Goal: Task Accomplishment & Management: Use online tool/utility

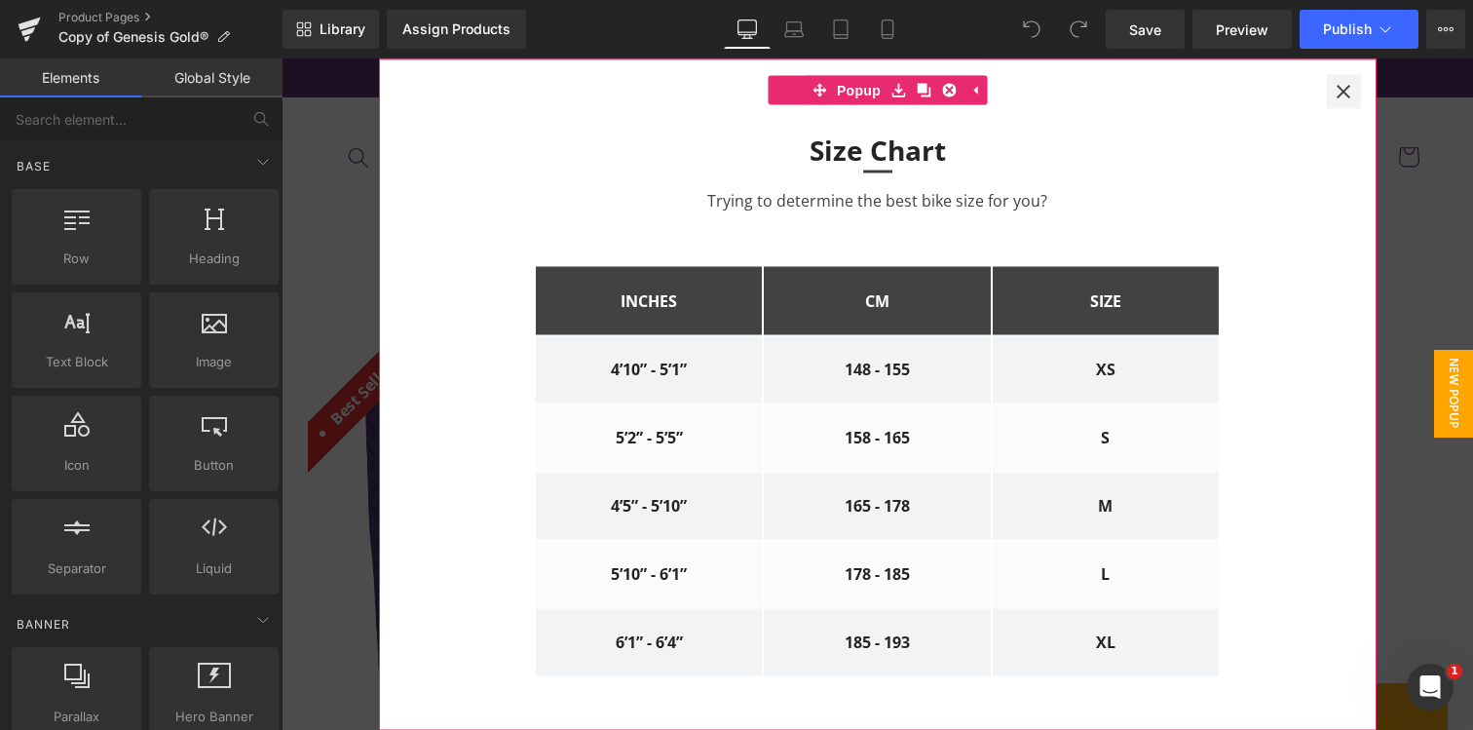
click at [1327, 88] on div at bounding box center [1344, 91] width 34 height 34
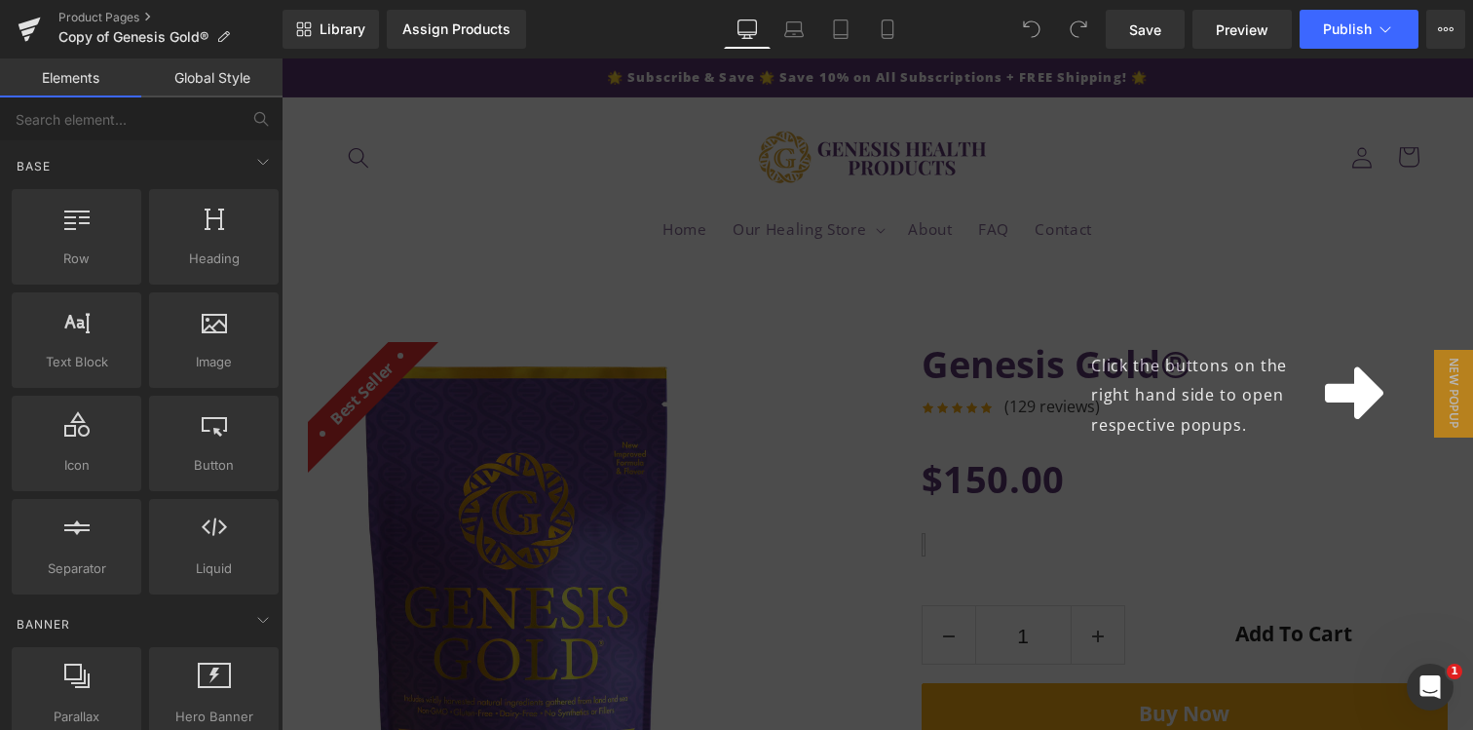
click at [1325, 409] on icon at bounding box center [1354, 393] width 58 height 67
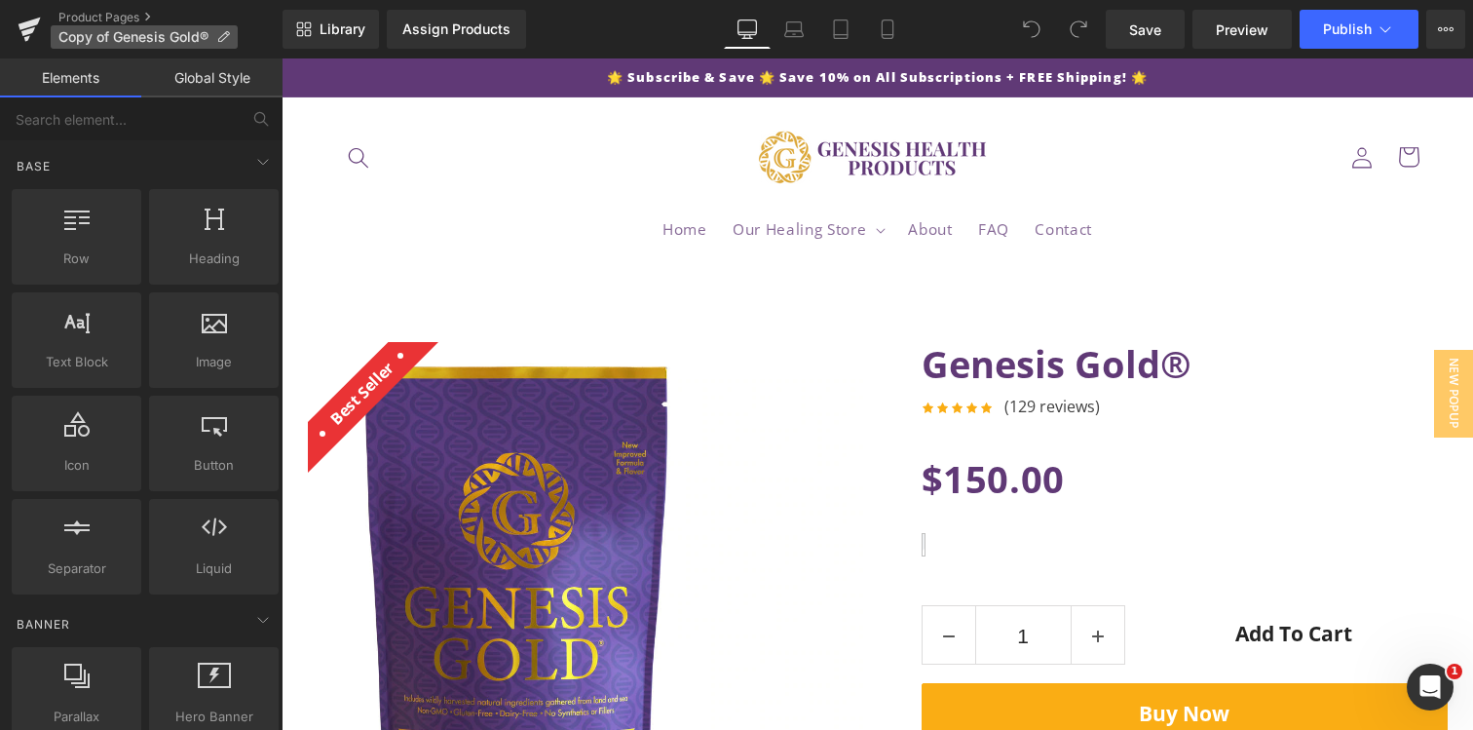
click at [225, 30] on icon at bounding box center [223, 37] width 14 height 14
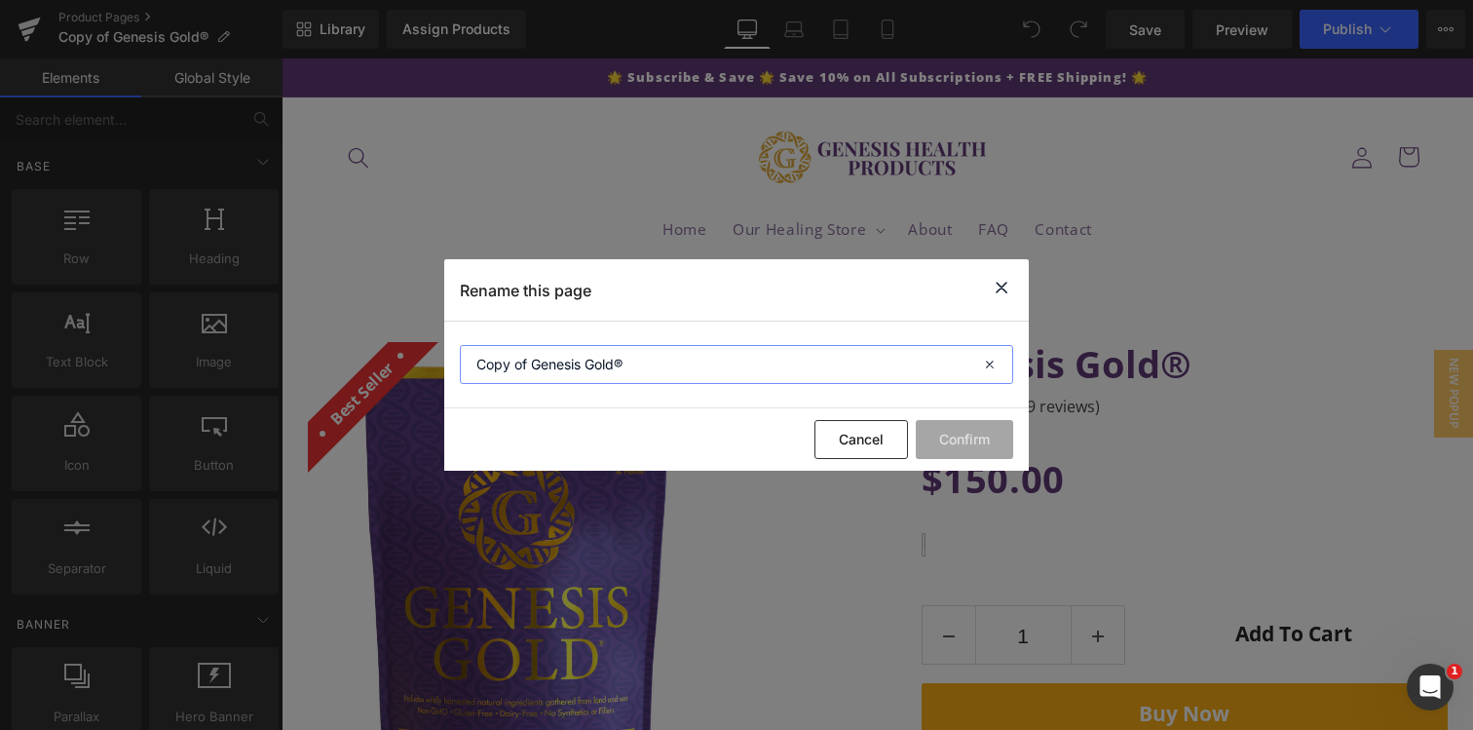
click at [557, 371] on input "Copy of Genesis Gold®" at bounding box center [736, 364] width 553 height 39
type input "World Menopause Day"
click at [987, 441] on button "Confirm" at bounding box center [964, 439] width 97 height 39
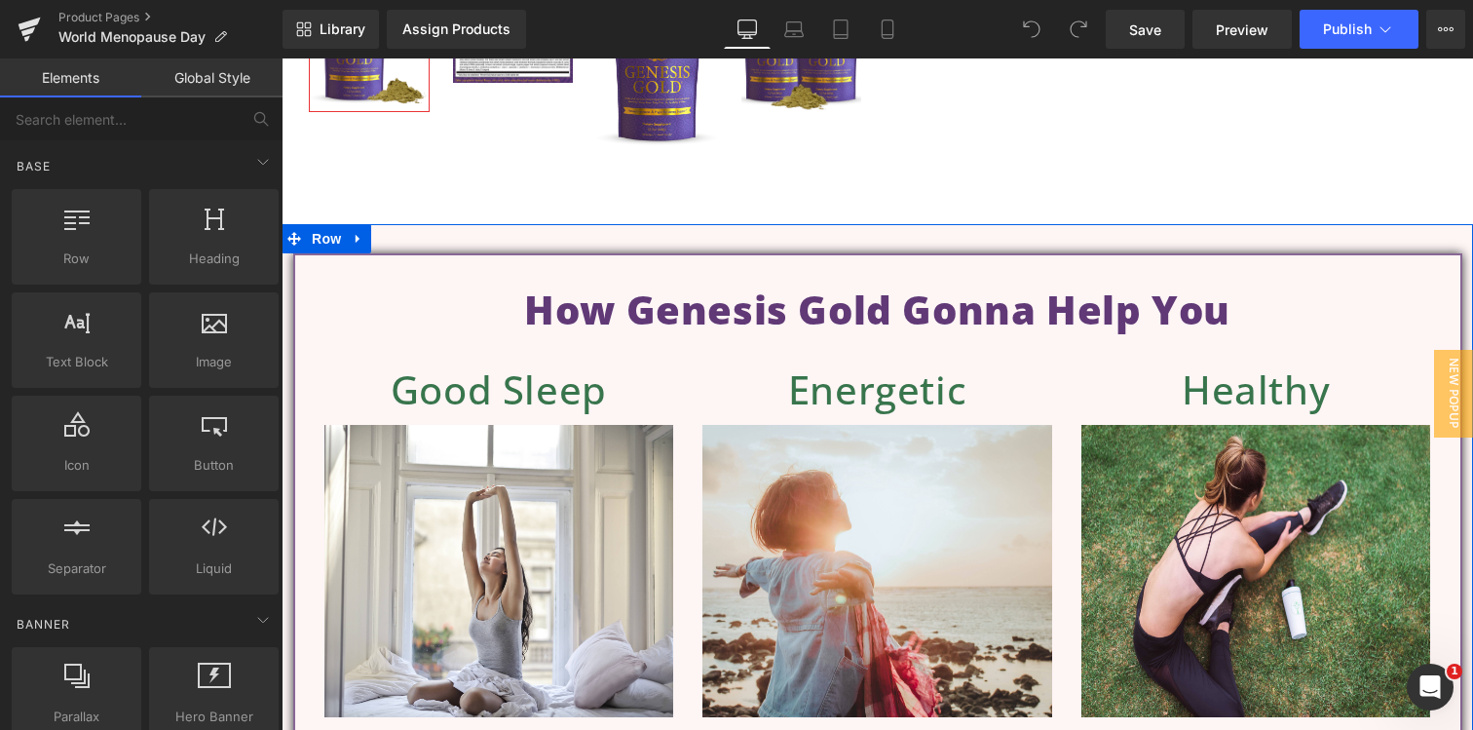
scroll to position [921, 0]
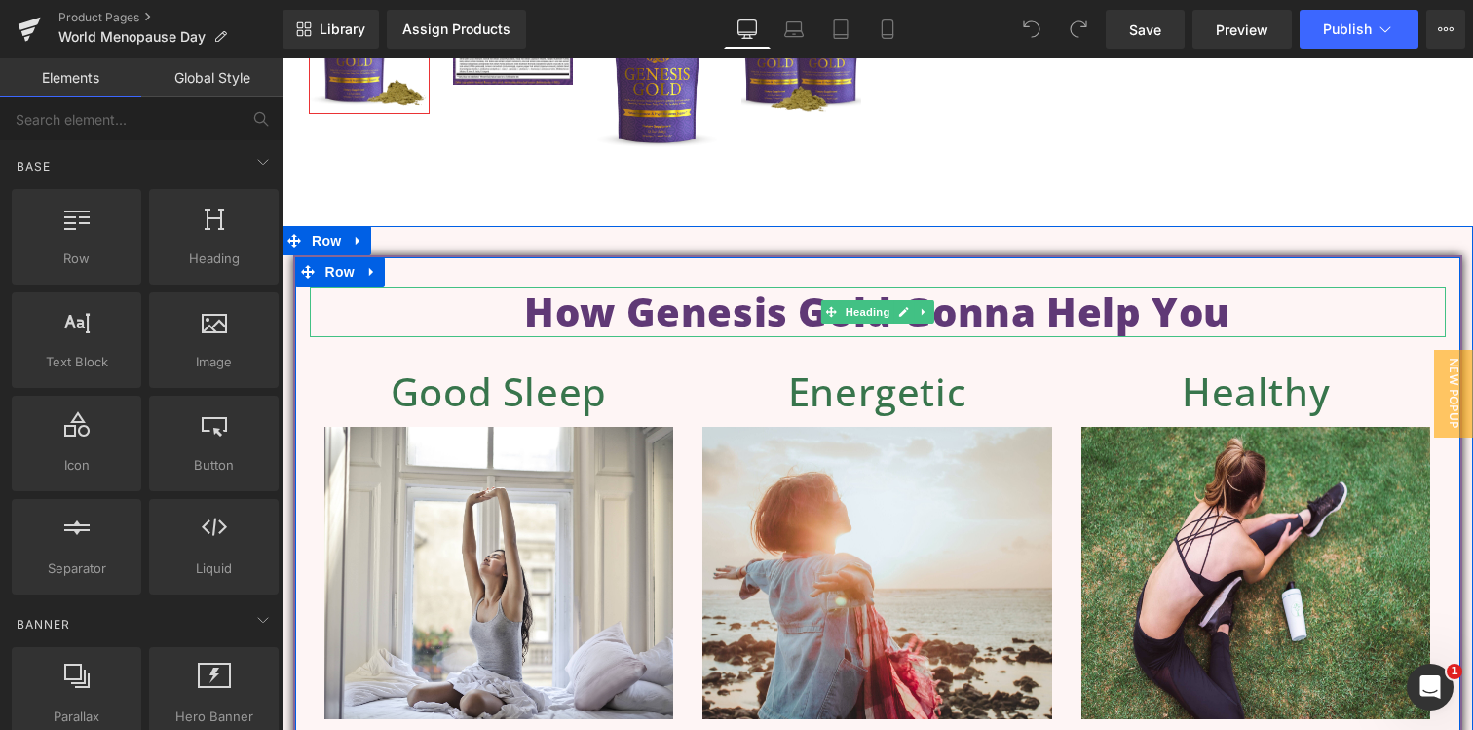
click at [1113, 315] on h1 "How Genesis Gold Gonna Help You" at bounding box center [878, 311] width 1136 height 51
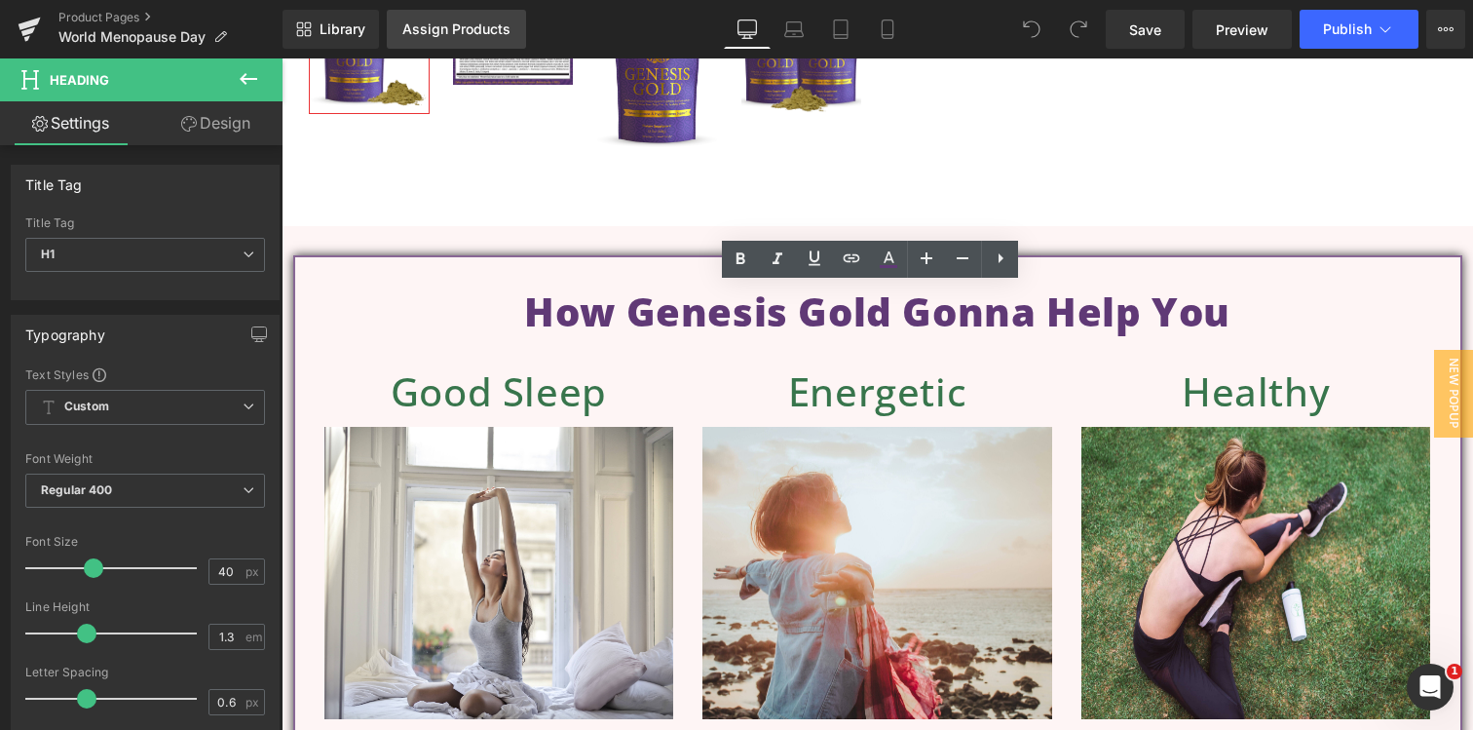
click at [433, 33] on div "Assign Products" at bounding box center [456, 29] width 108 height 16
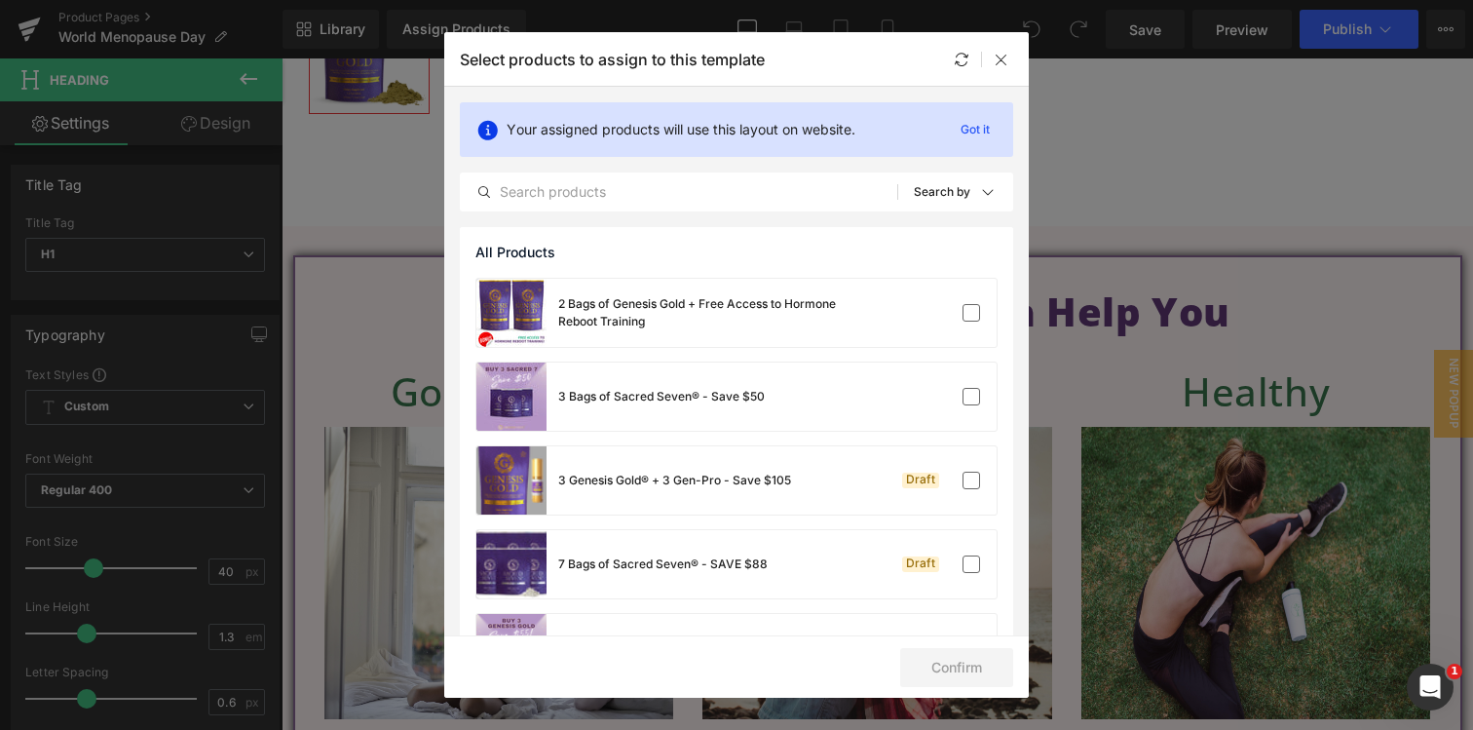
drag, startPoint x: 645, startPoint y: 177, endPoint x: 643, endPoint y: 154, distance: 23.5
click at [645, 169] on div "Your assigned products will use this layout on website. Got it All Products Sho…" at bounding box center [736, 157] width 585 height 140
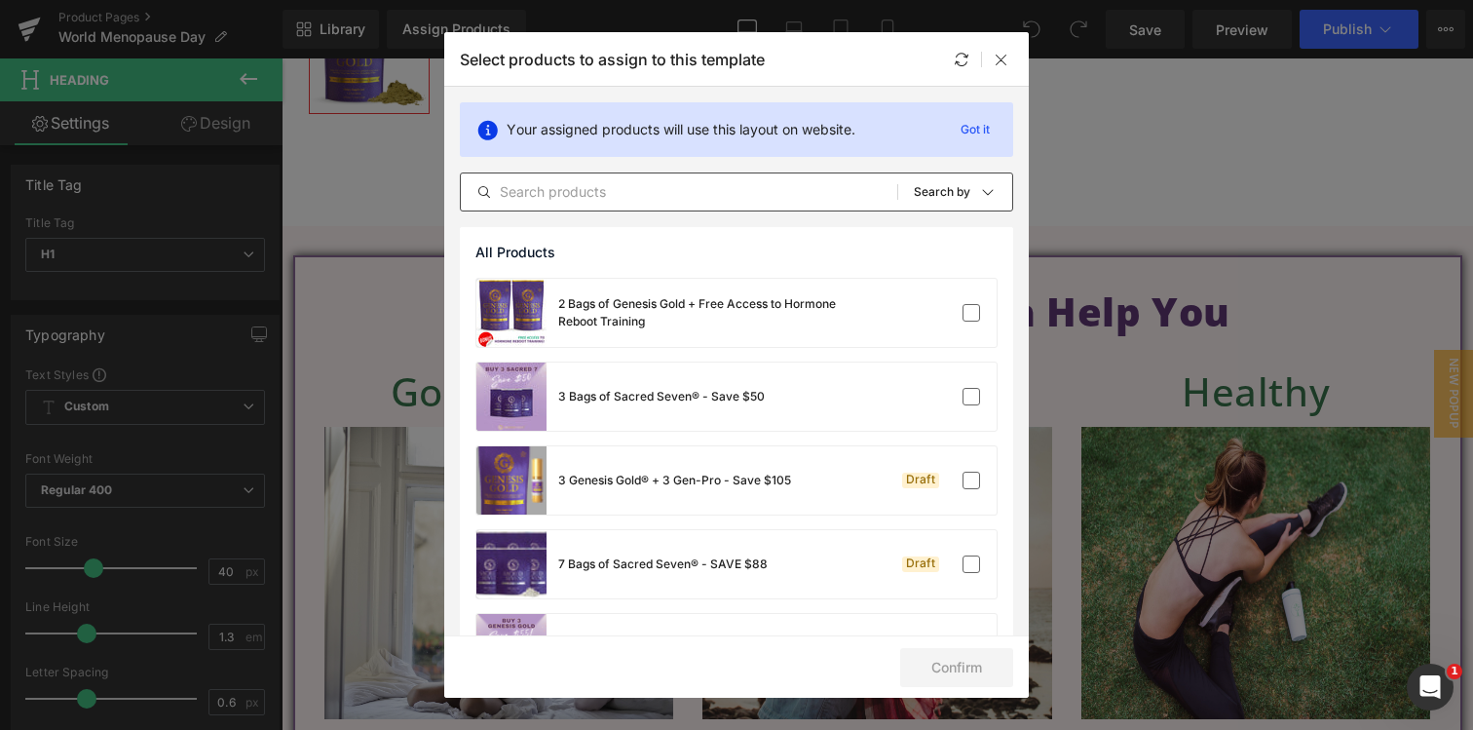
click at [602, 196] on input "text" at bounding box center [679, 191] width 437 height 23
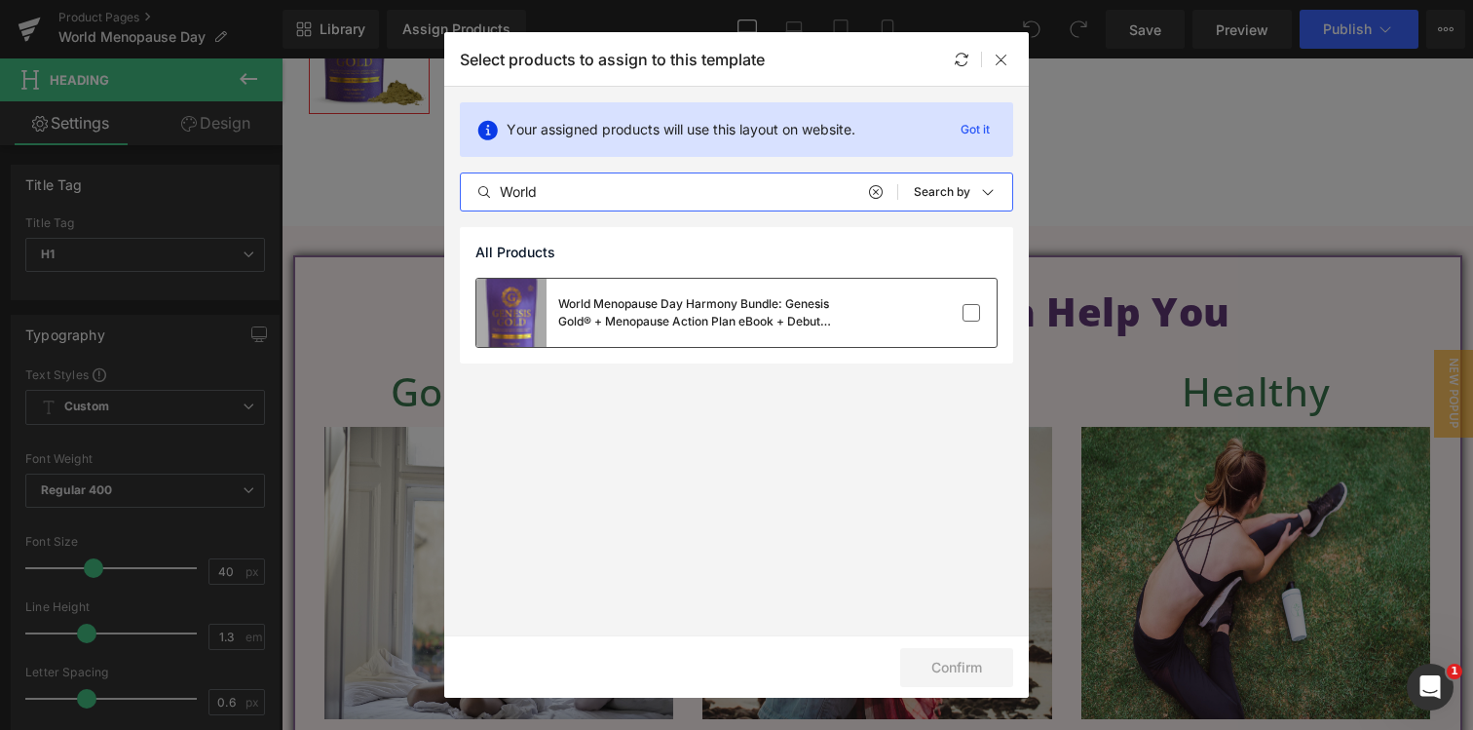
type input "World"
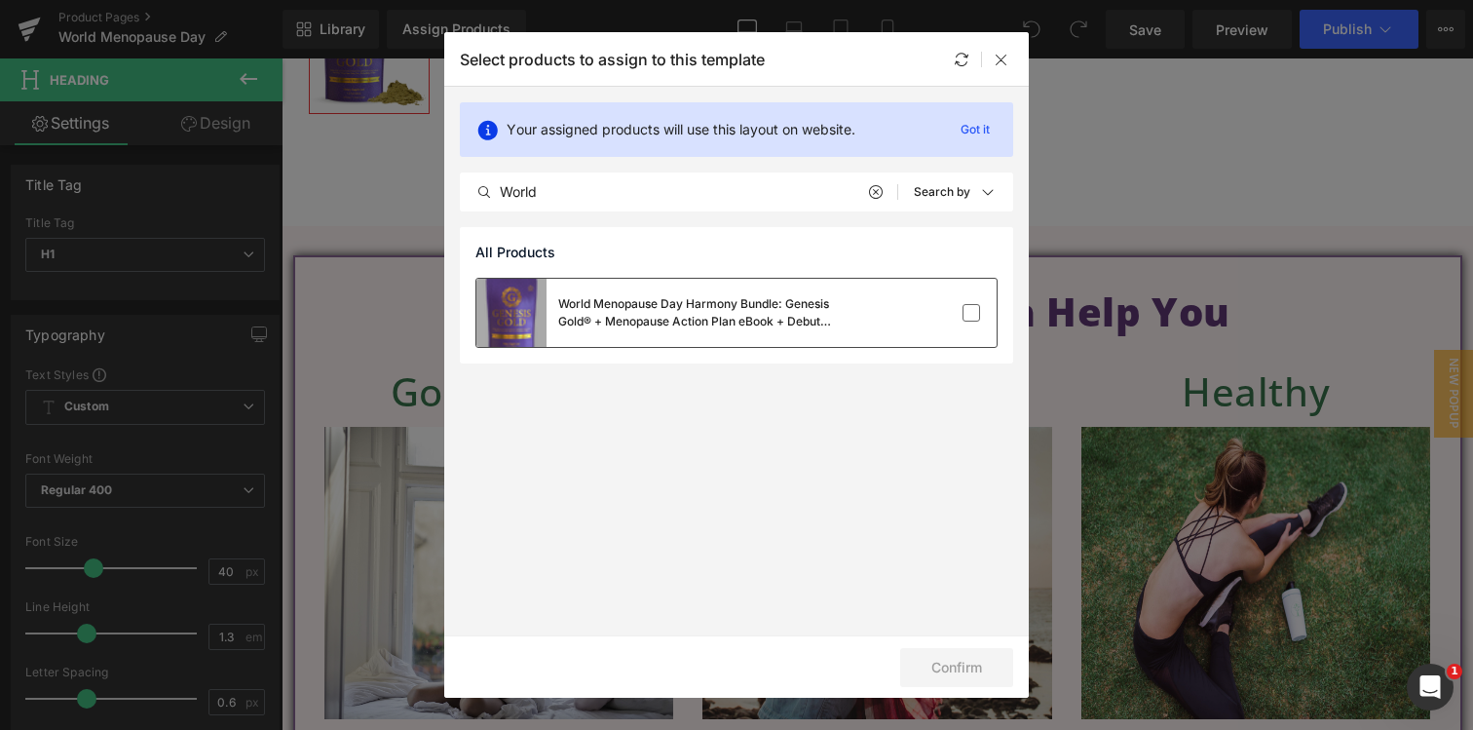
click at [883, 285] on div "World Menopause Day Harmony Bundle: Genesis Gold® + Menopause Action Plan eBook…" at bounding box center [736, 313] width 520 height 68
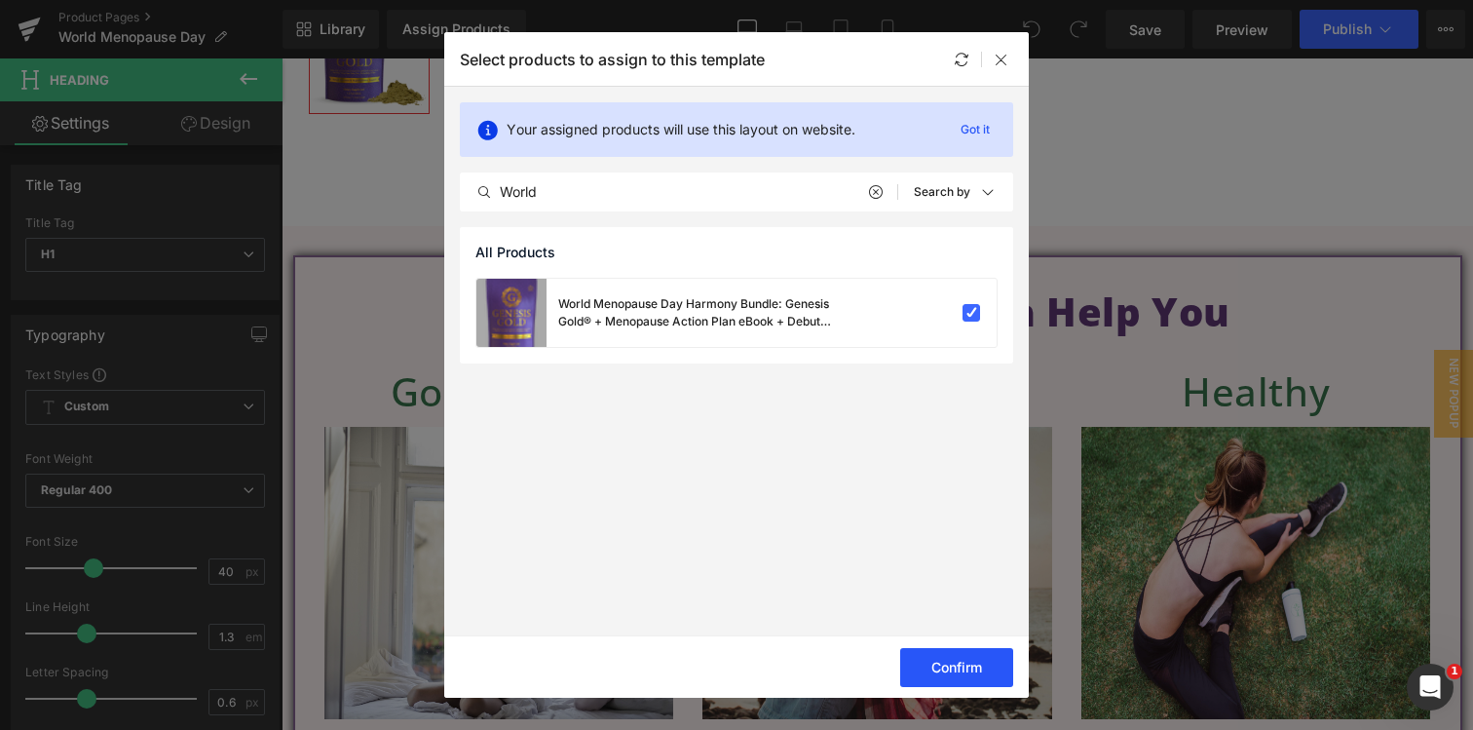
click at [966, 664] on button "Confirm" at bounding box center [956, 667] width 113 height 39
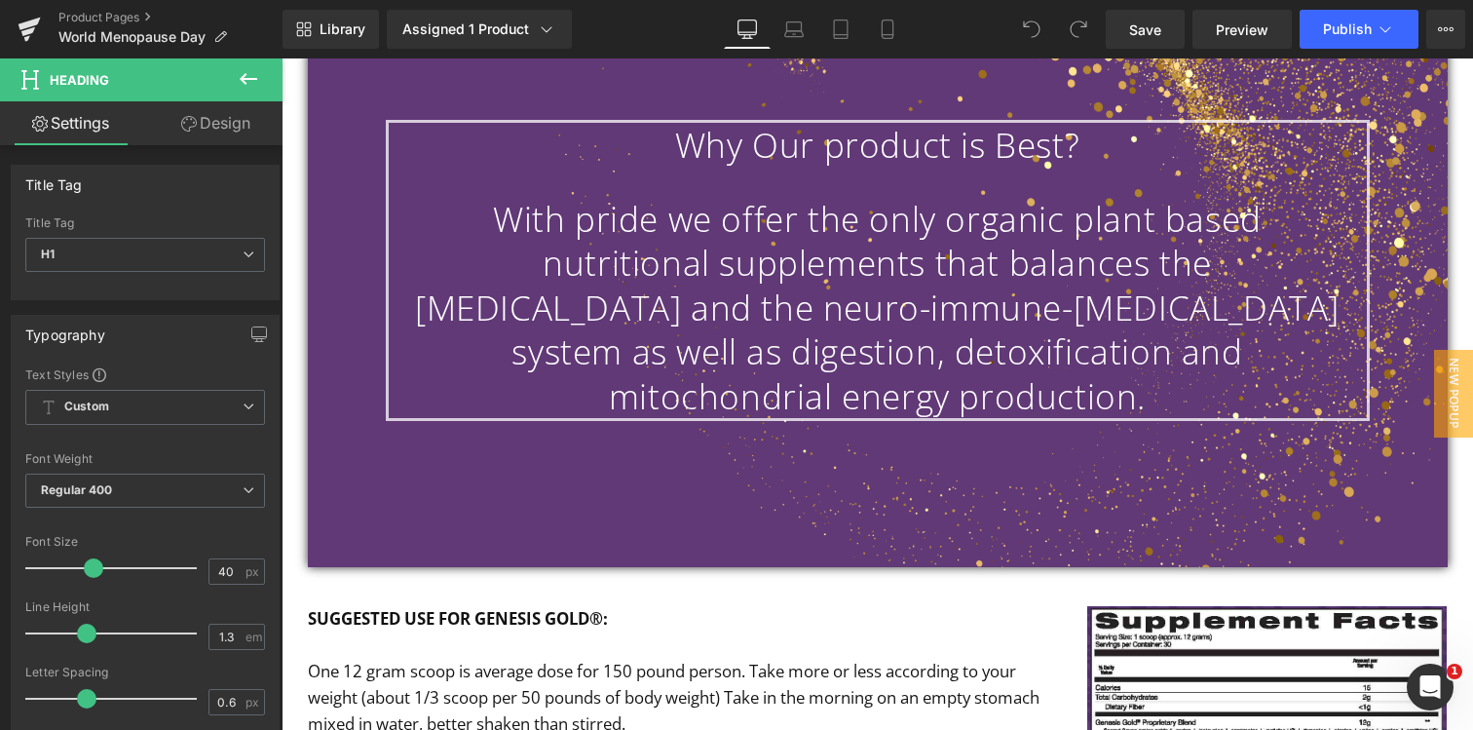
scroll to position [1846, 0]
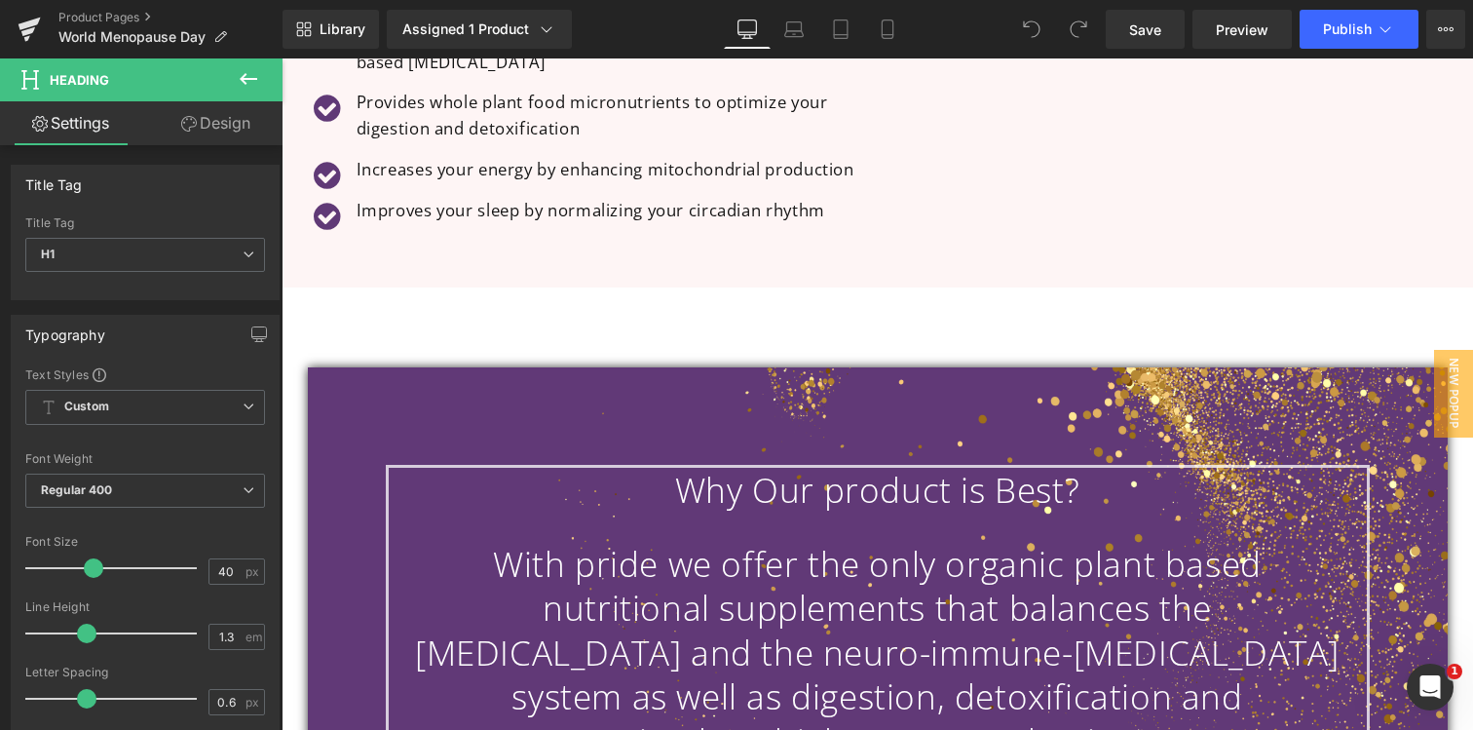
click at [248, 84] on icon at bounding box center [248, 78] width 23 height 23
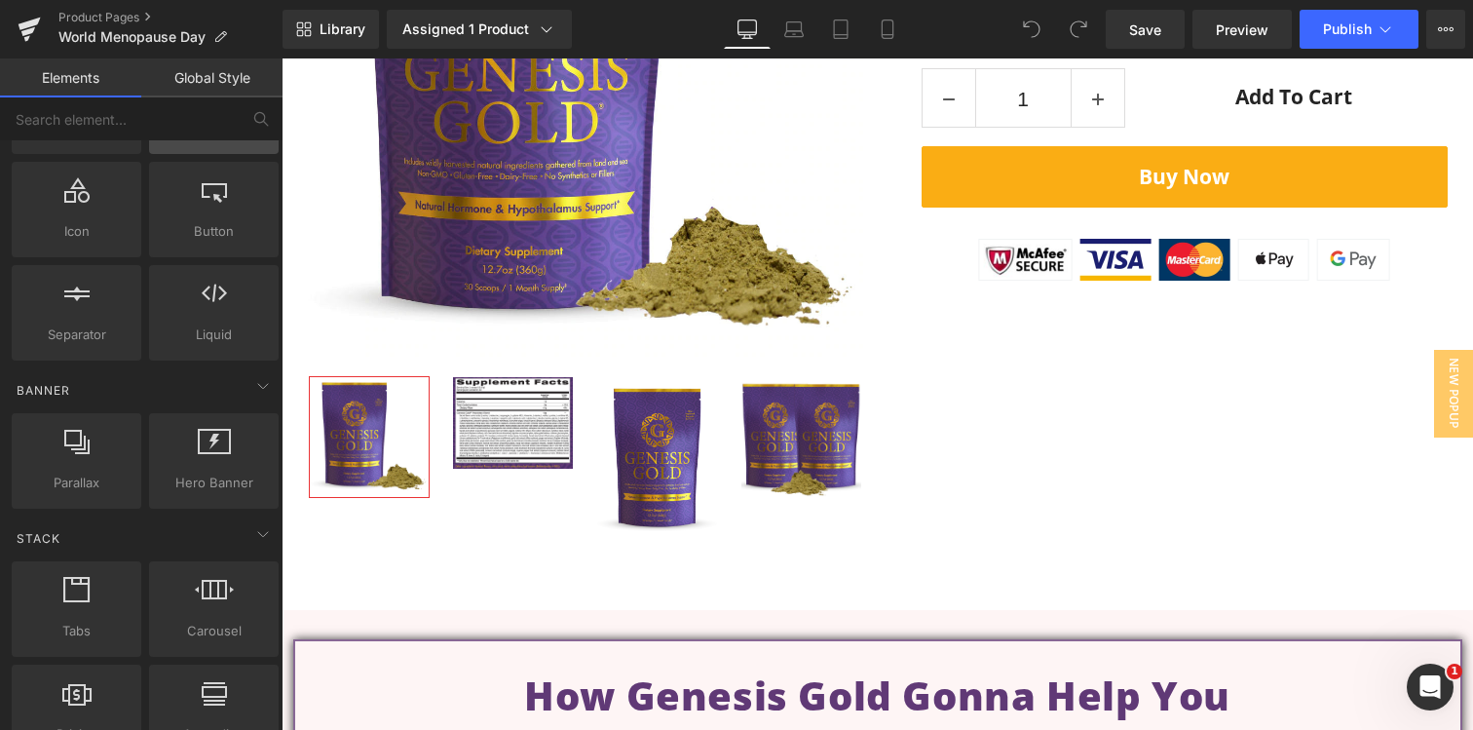
scroll to position [0, 0]
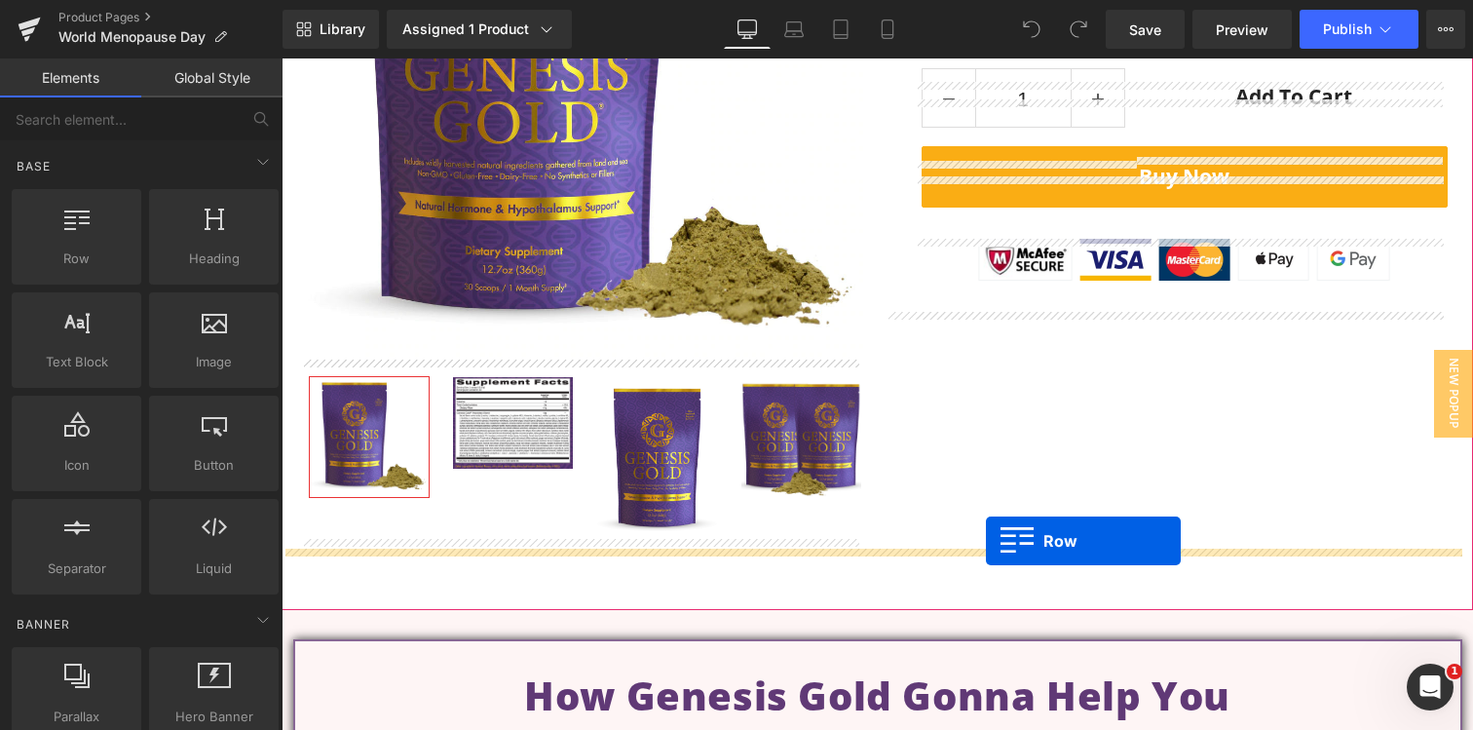
drag, startPoint x: 362, startPoint y: 305, endPoint x: 986, endPoint y: 541, distance: 666.7
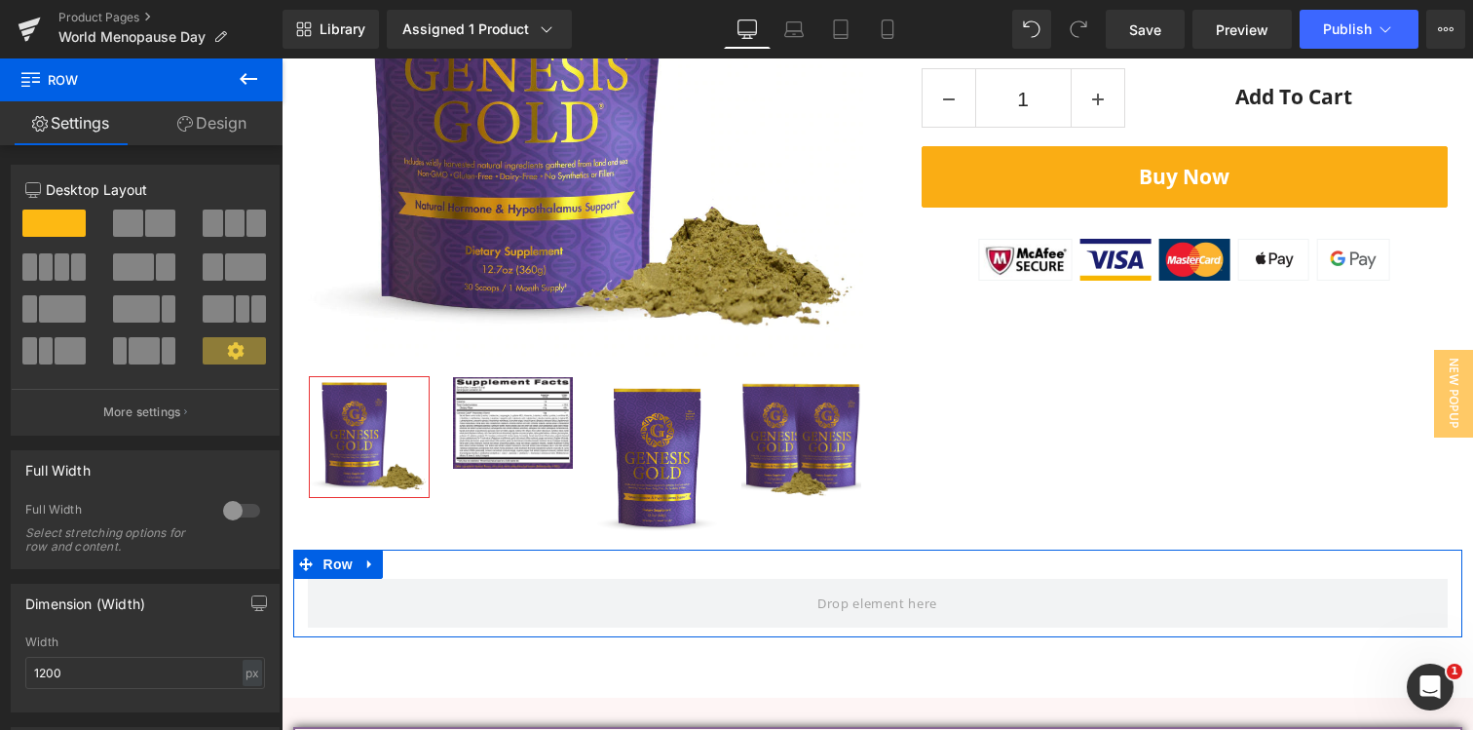
click at [205, 120] on link "Design" at bounding box center [211, 123] width 141 height 44
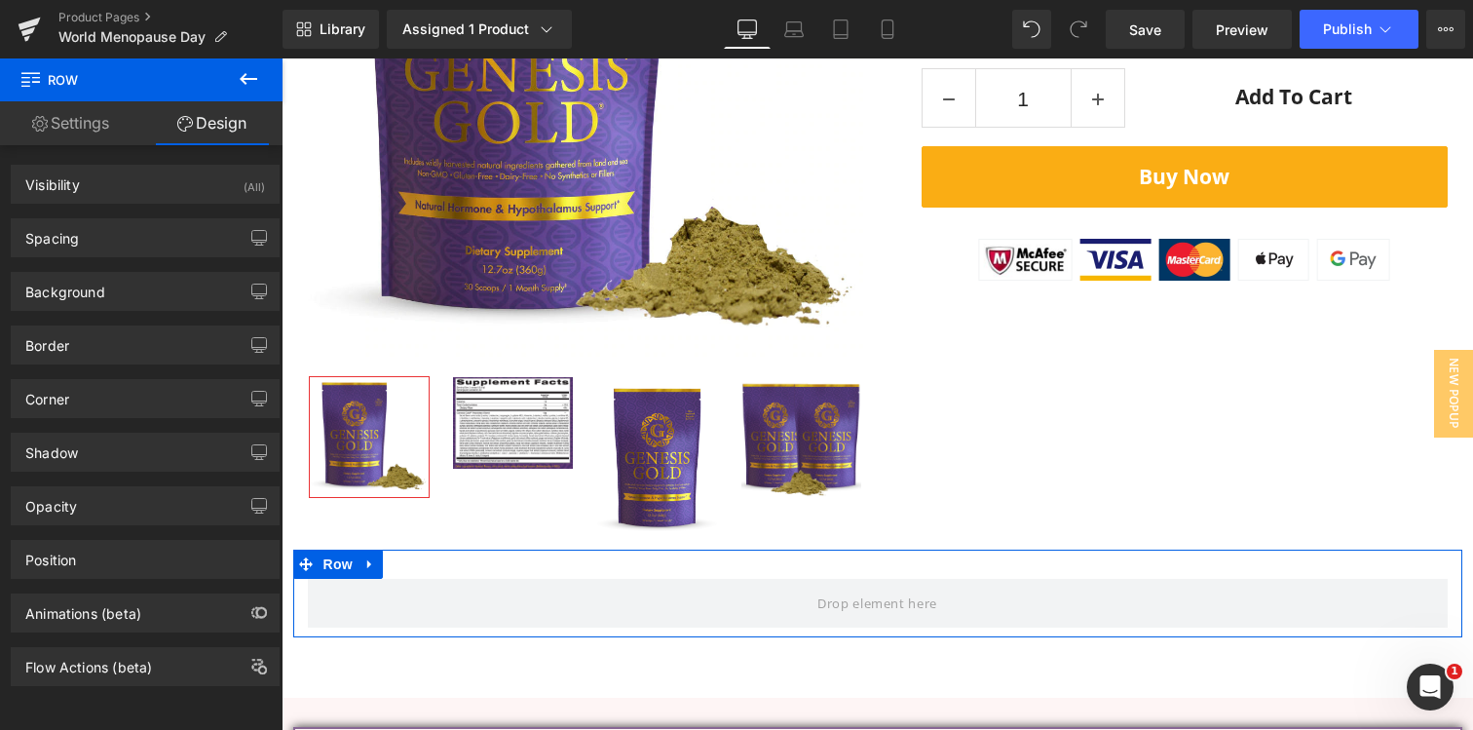
click at [47, 133] on link "Settings" at bounding box center [70, 123] width 141 height 44
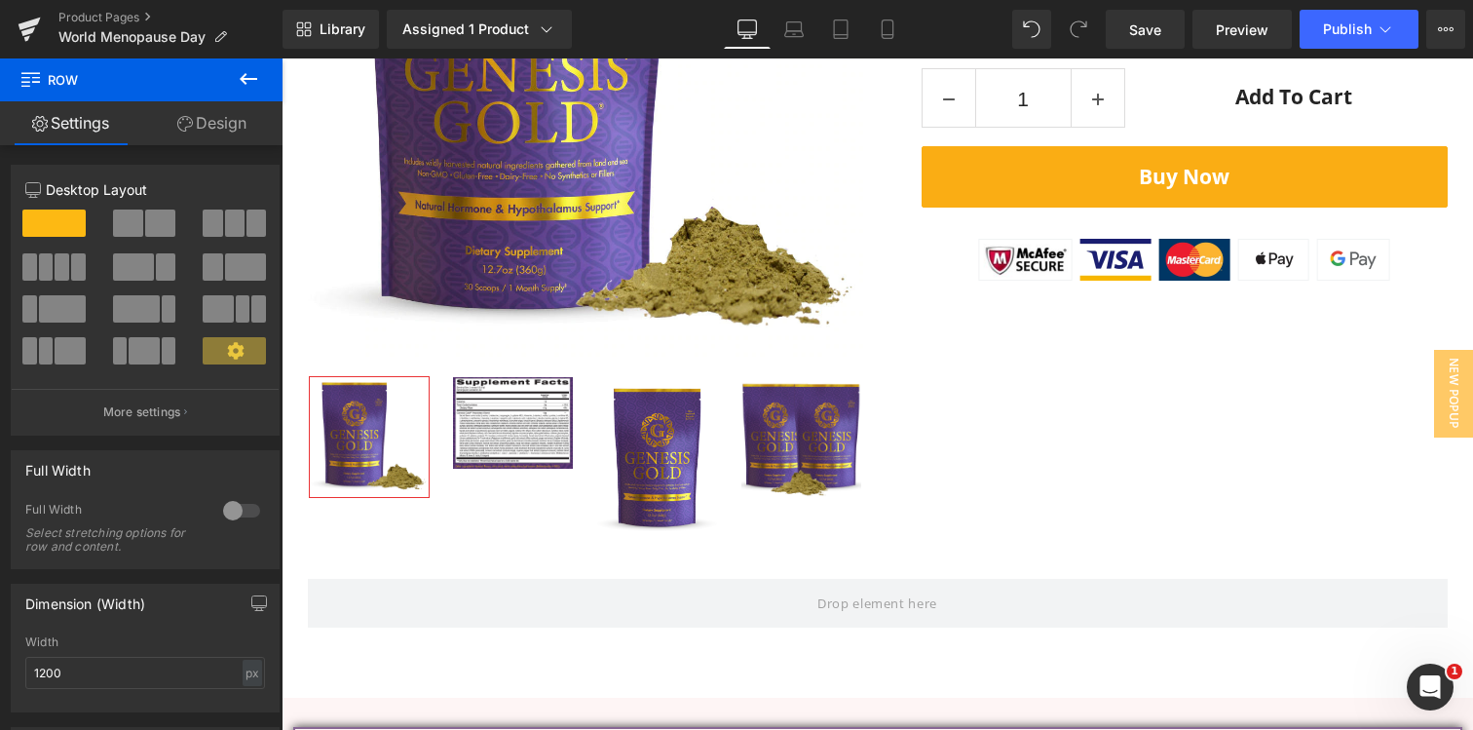
click at [256, 75] on icon at bounding box center [248, 78] width 23 height 23
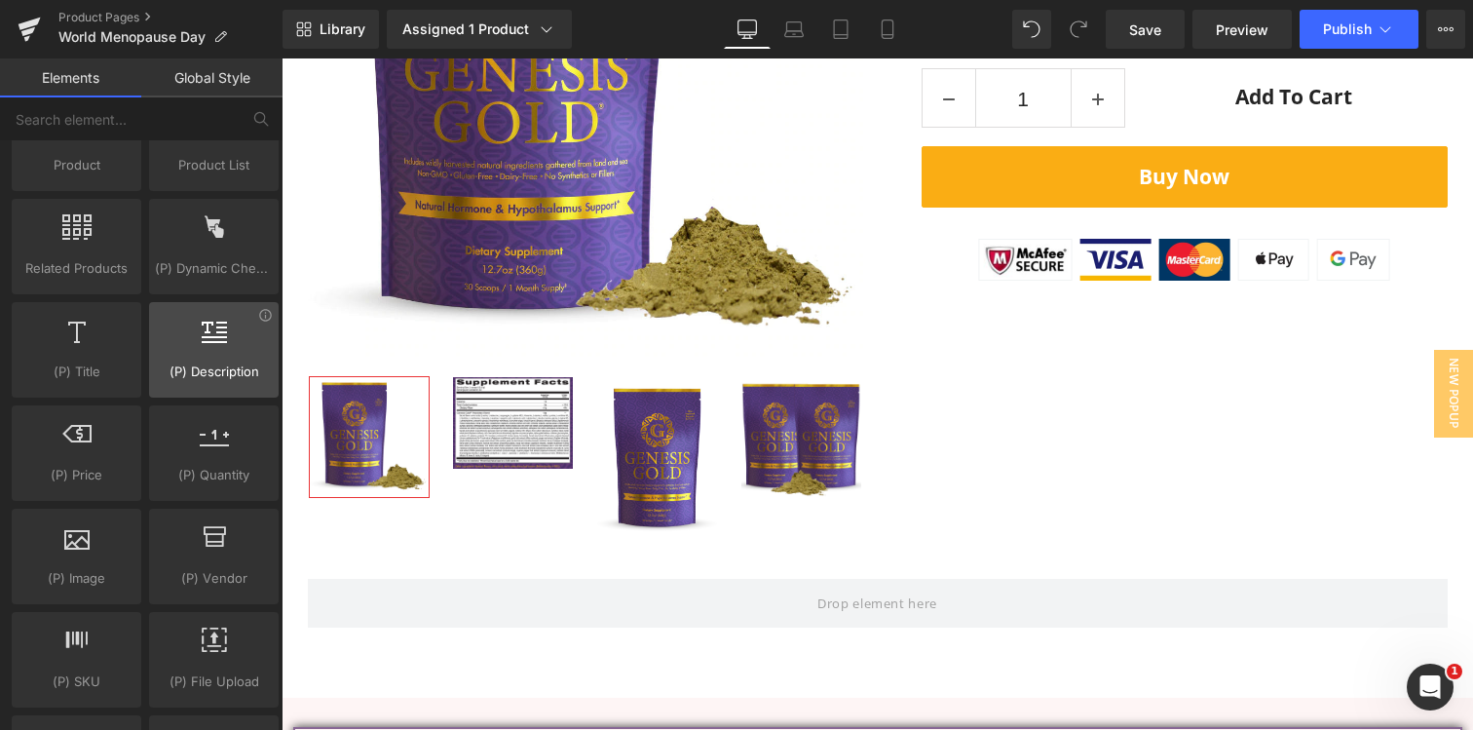
scroll to position [1648, 0]
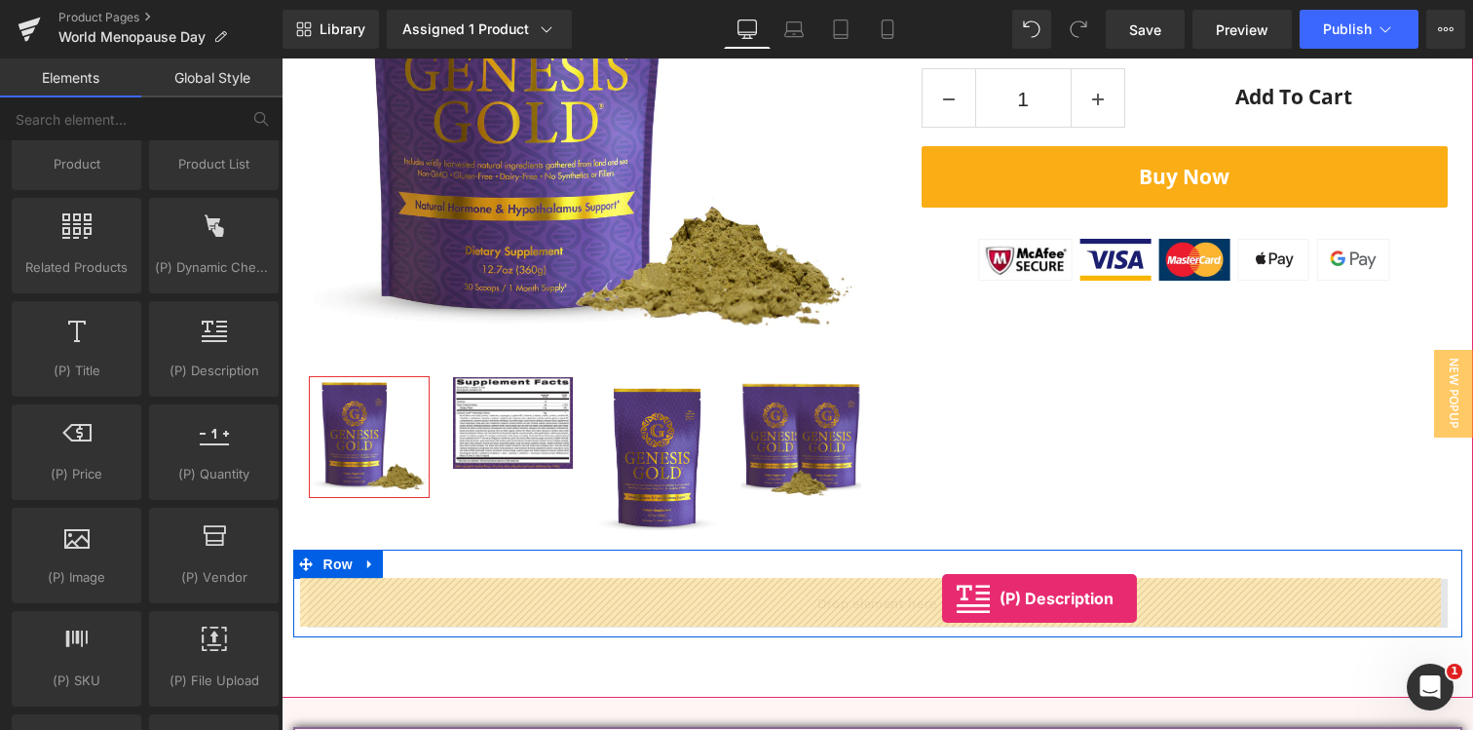
drag, startPoint x: 399, startPoint y: 377, endPoint x: 942, endPoint y: 598, distance: 587.0
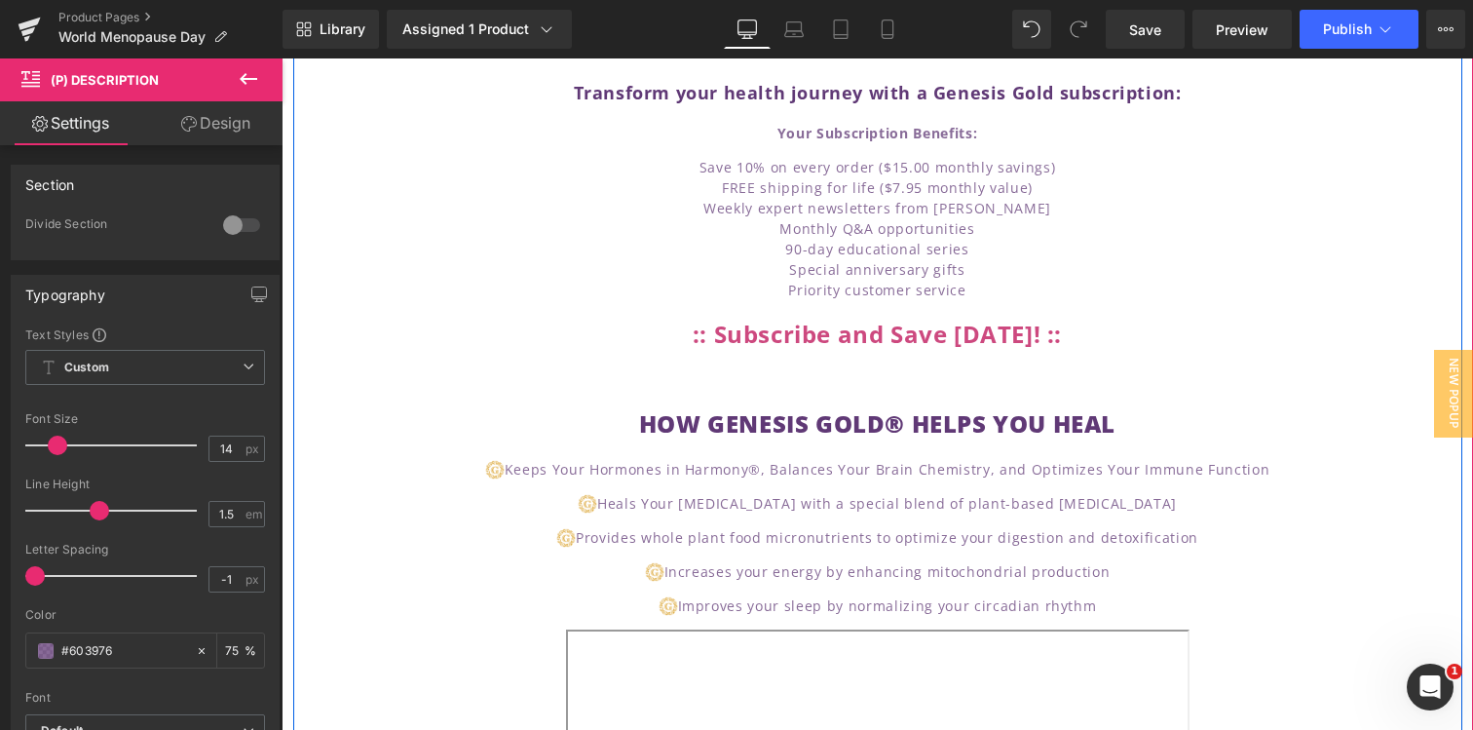
scroll to position [1251, 0]
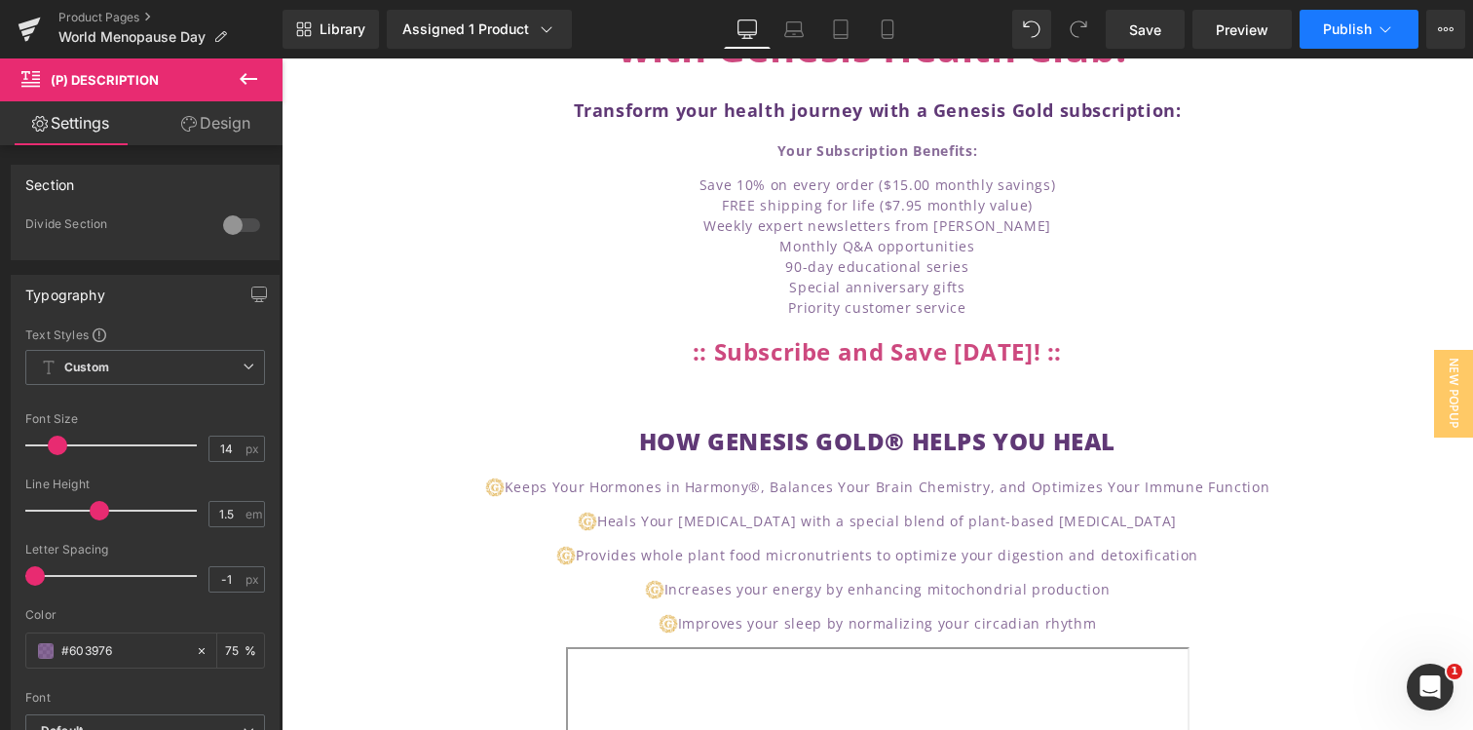
click at [1364, 31] on span "Publish" at bounding box center [1347, 29] width 49 height 16
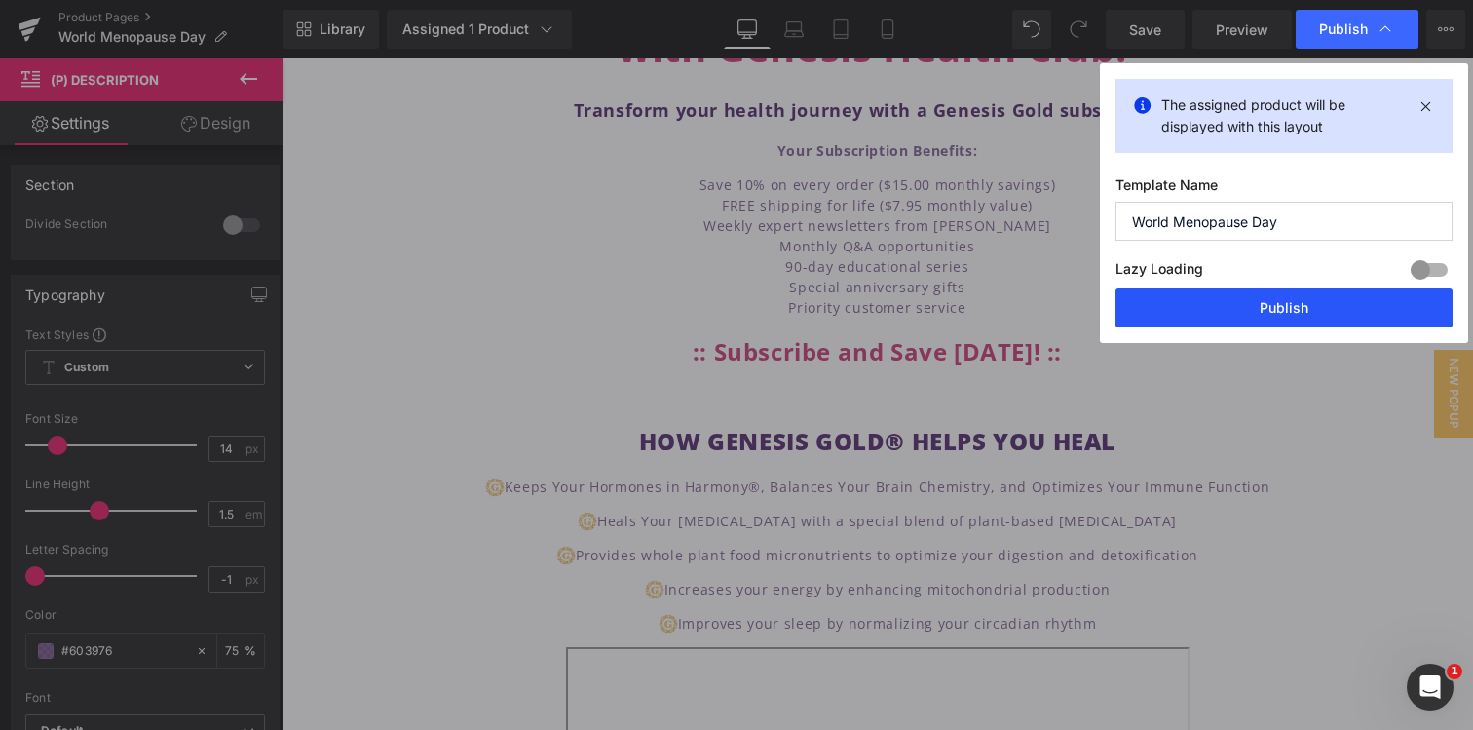
click at [1327, 307] on button "Publish" at bounding box center [1284, 307] width 337 height 39
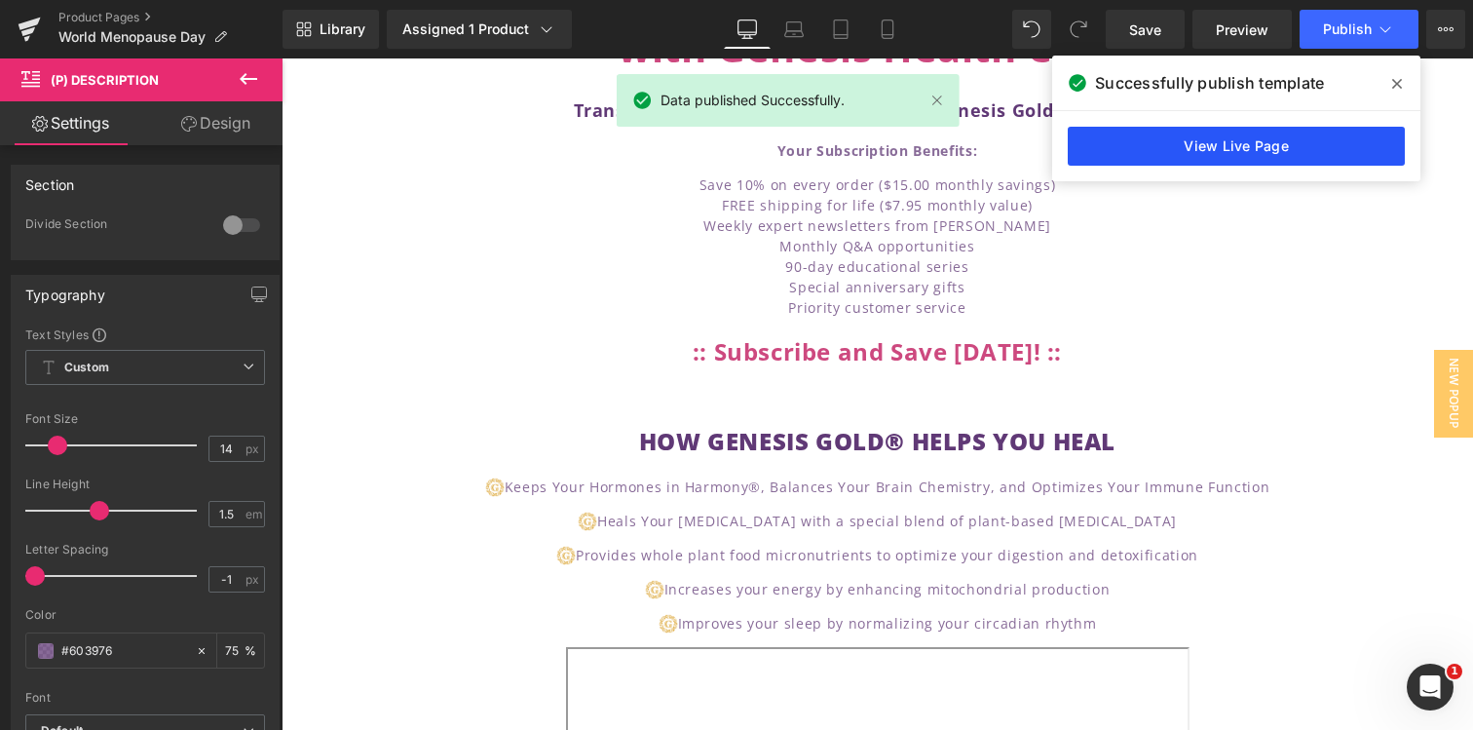
click at [1198, 148] on link "View Live Page" at bounding box center [1236, 146] width 337 height 39
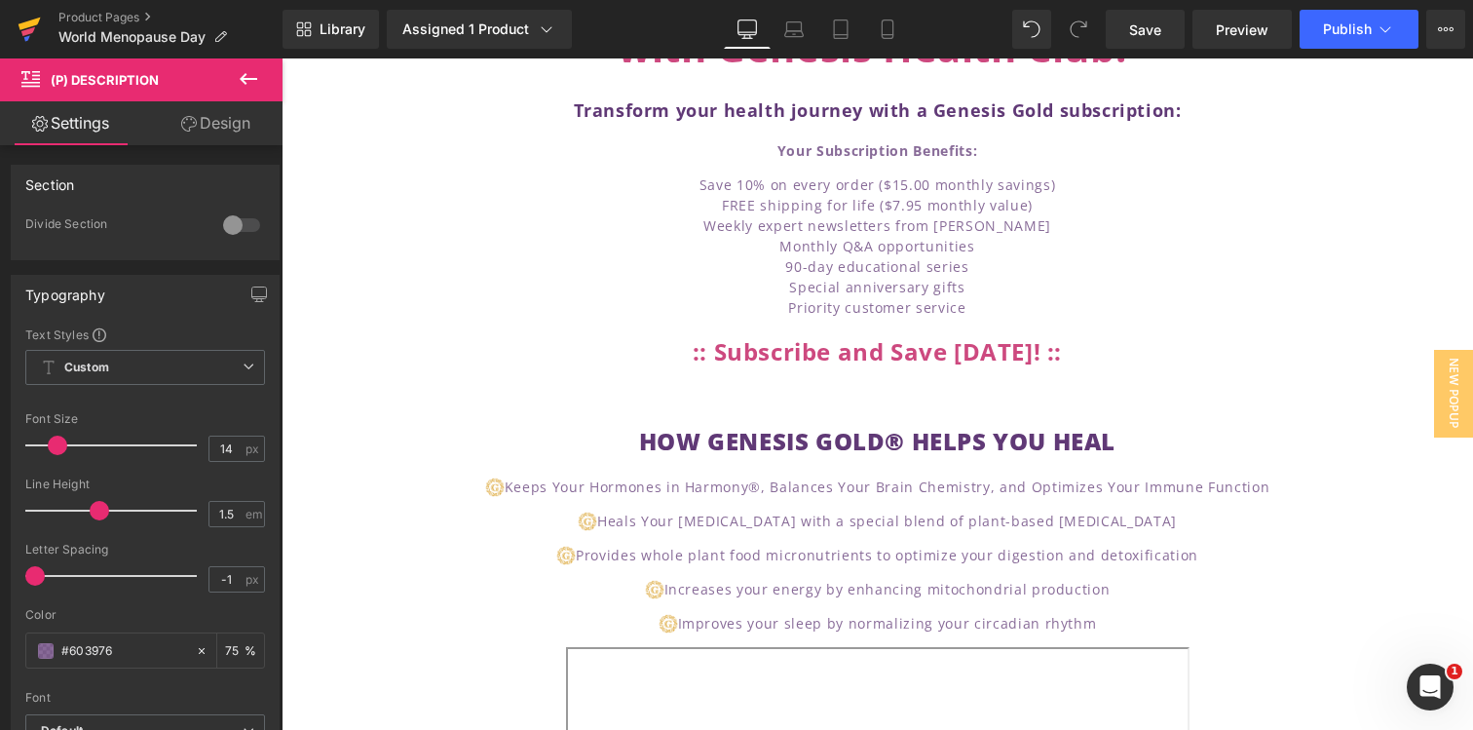
click at [26, 27] on icon at bounding box center [30, 24] width 22 height 13
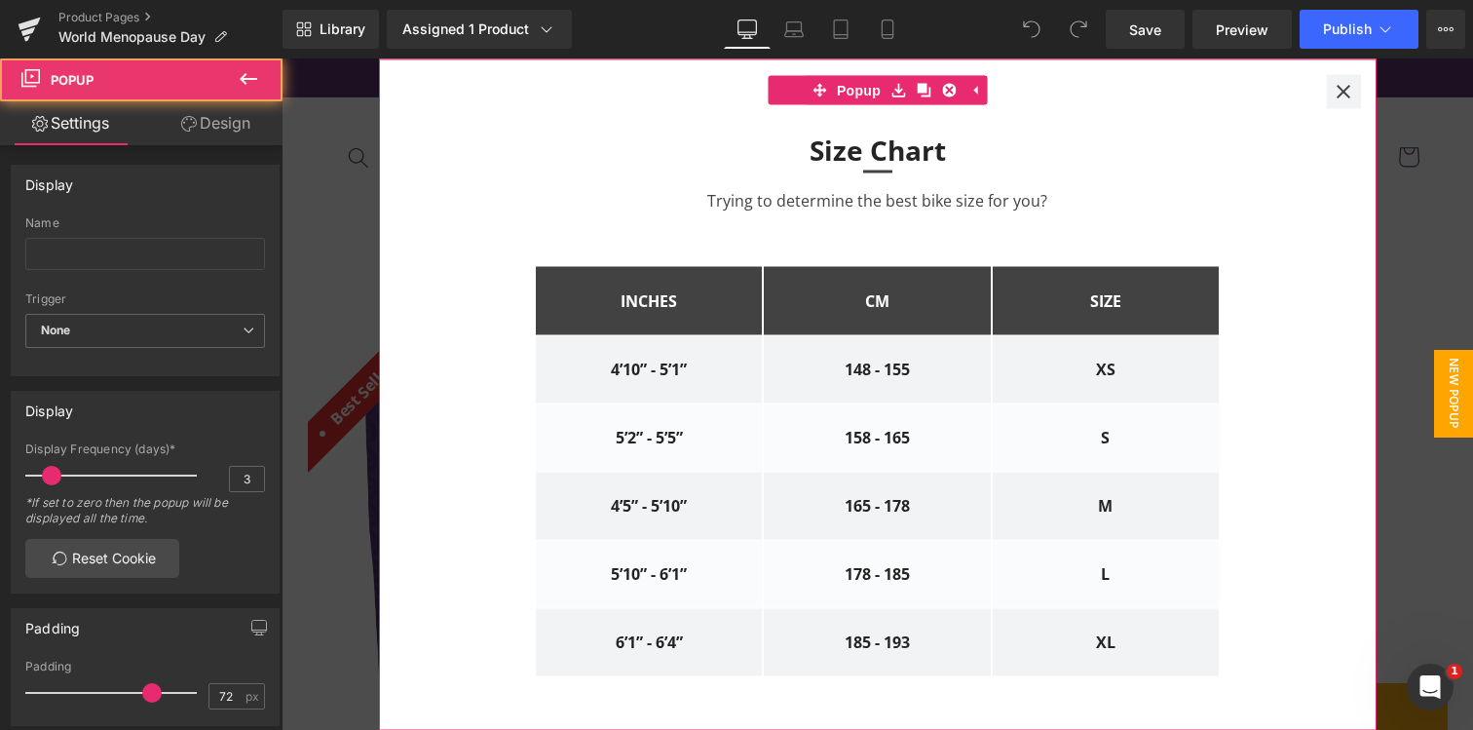
click at [1334, 74] on div at bounding box center [1344, 91] width 34 height 34
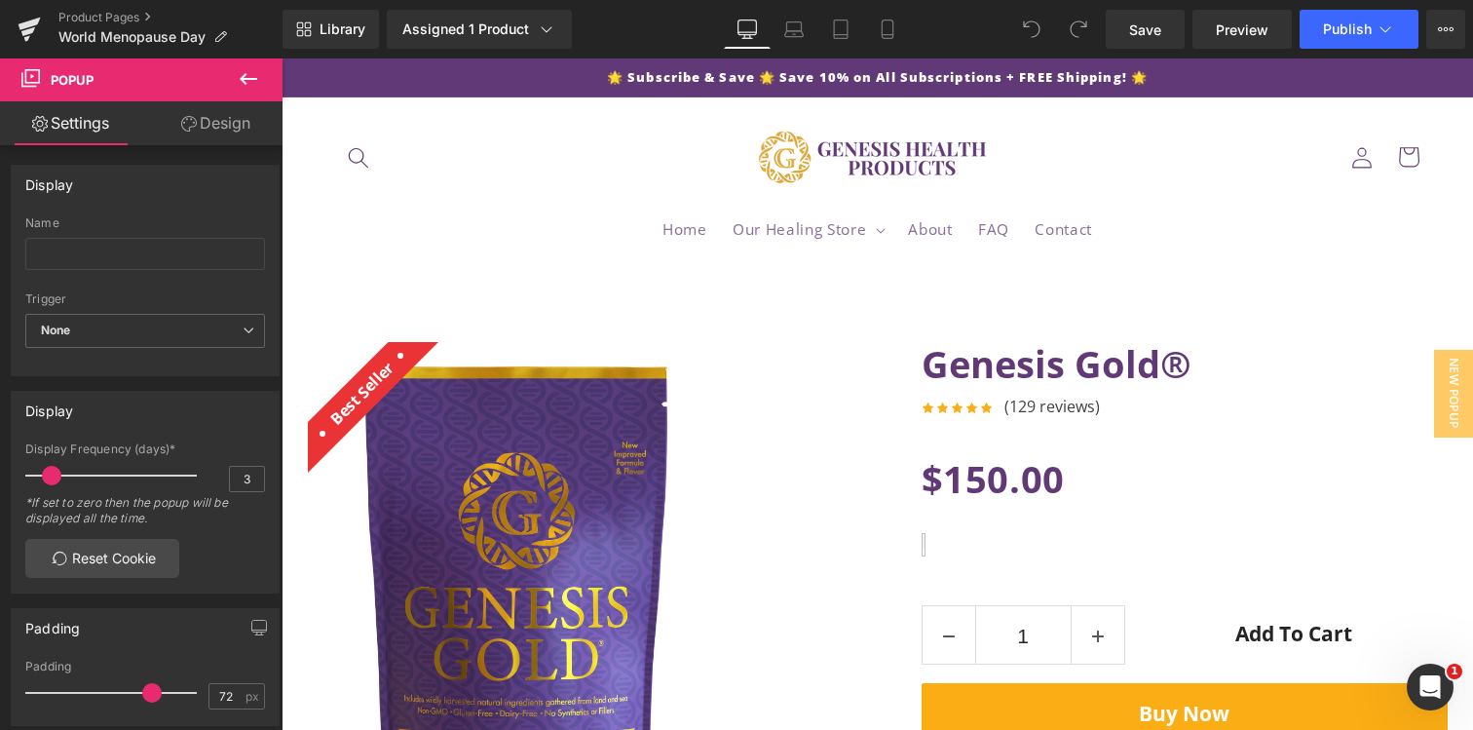
click at [225, 119] on link "Design" at bounding box center [215, 123] width 141 height 44
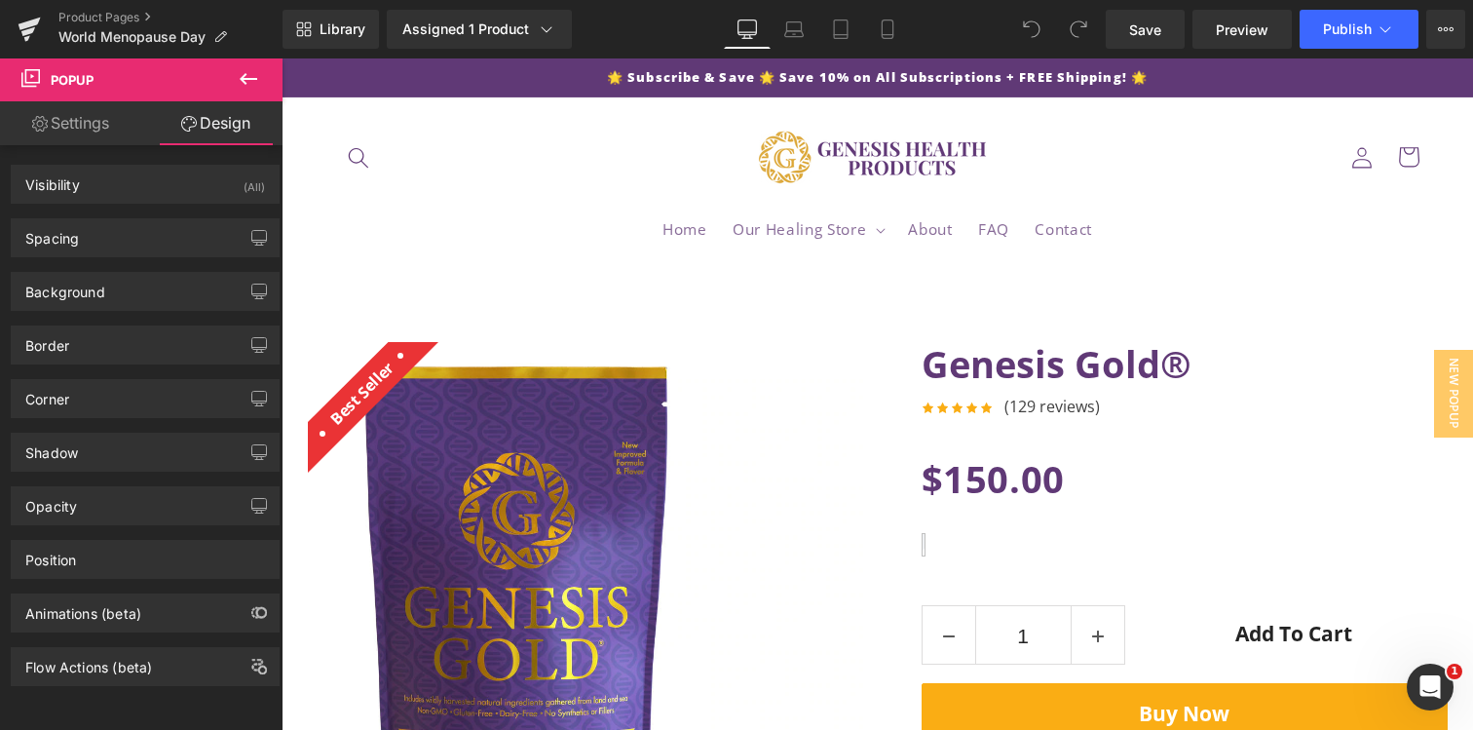
click at [262, 78] on button at bounding box center [248, 79] width 68 height 43
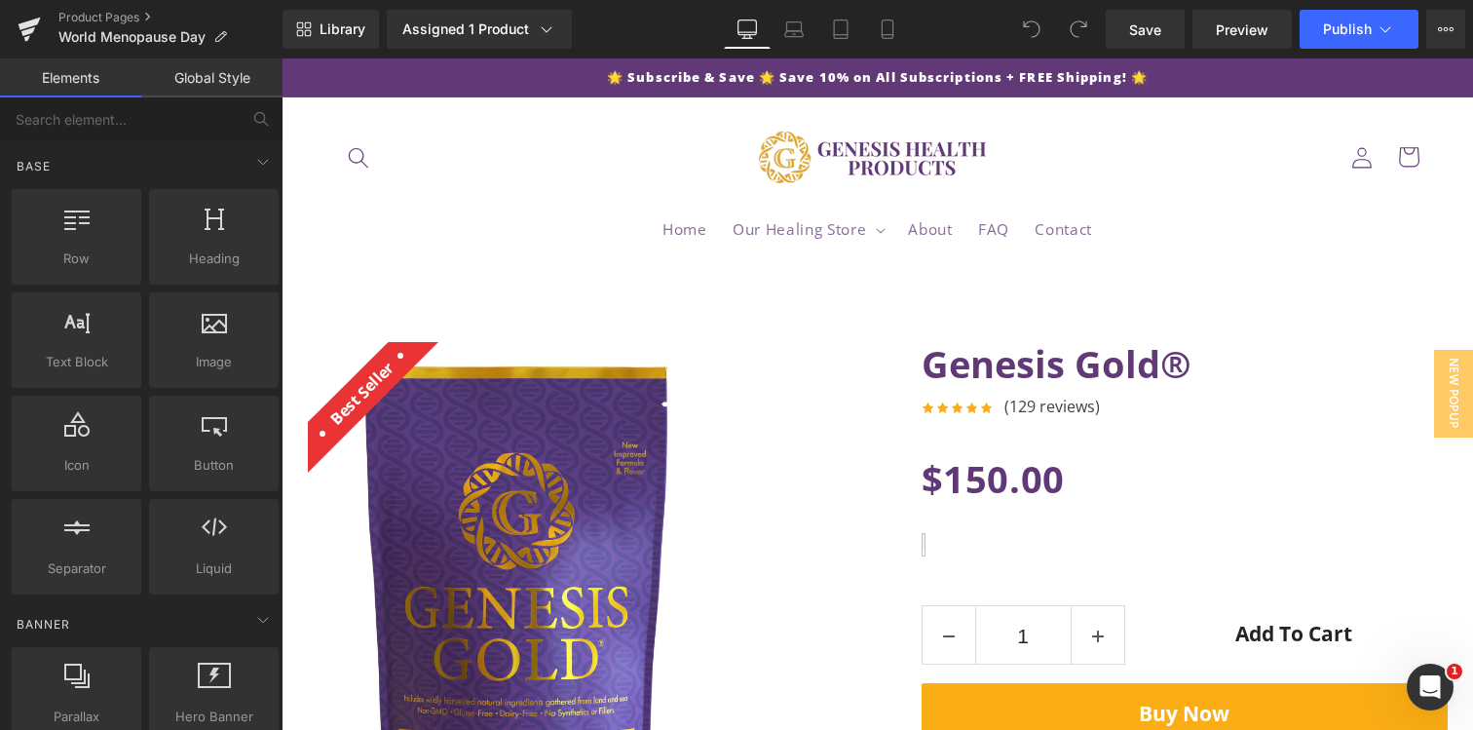
click at [226, 86] on link "Global Style" at bounding box center [211, 77] width 141 height 39
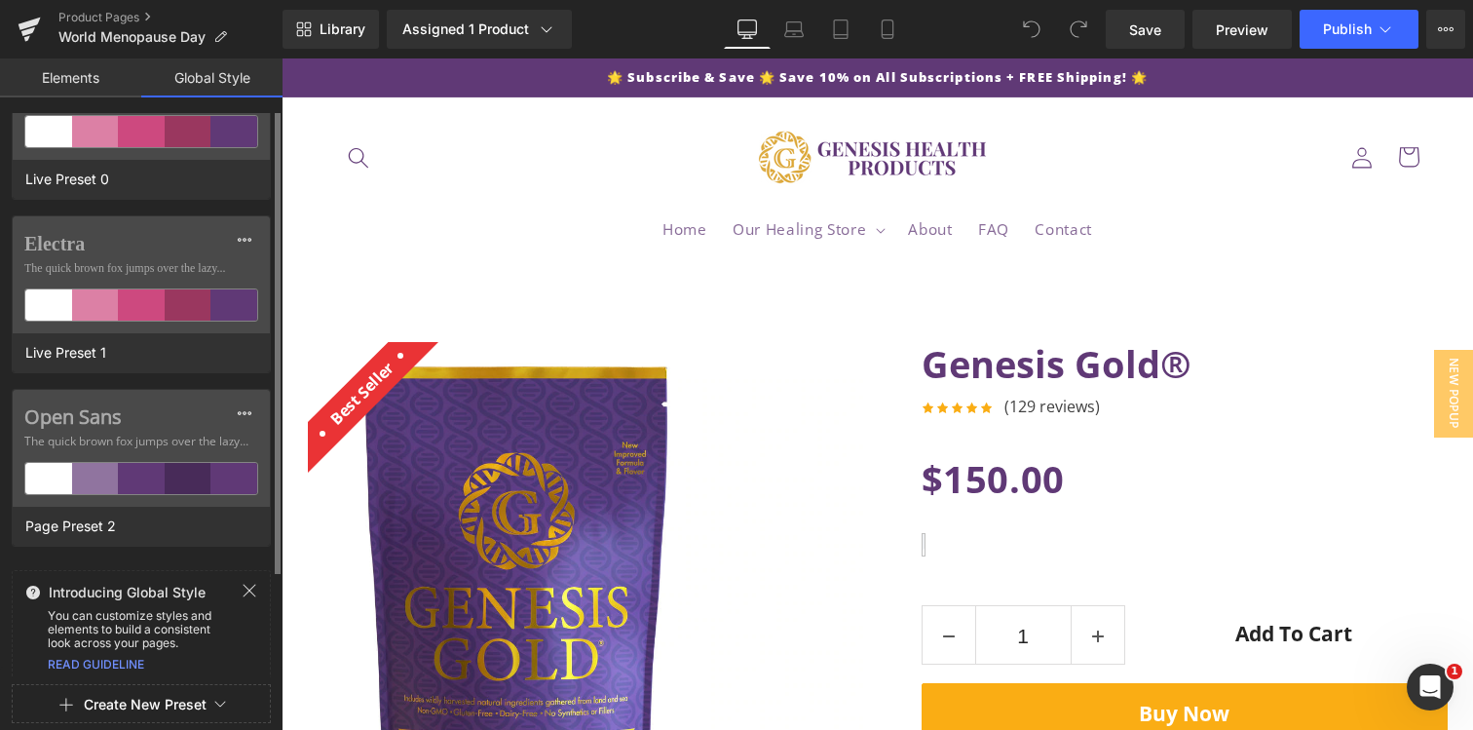
scroll to position [82, 0]
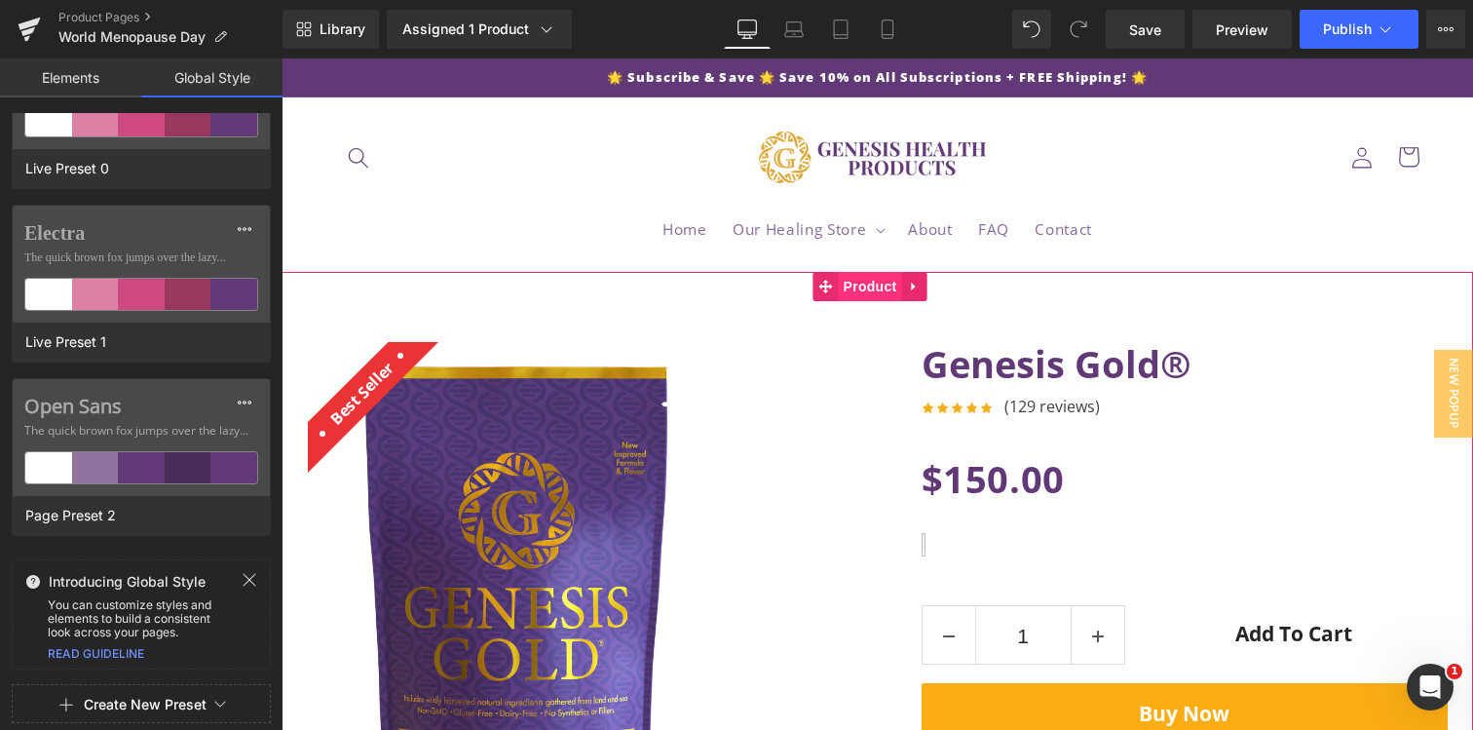
click at [867, 295] on span "Product" at bounding box center [870, 286] width 63 height 29
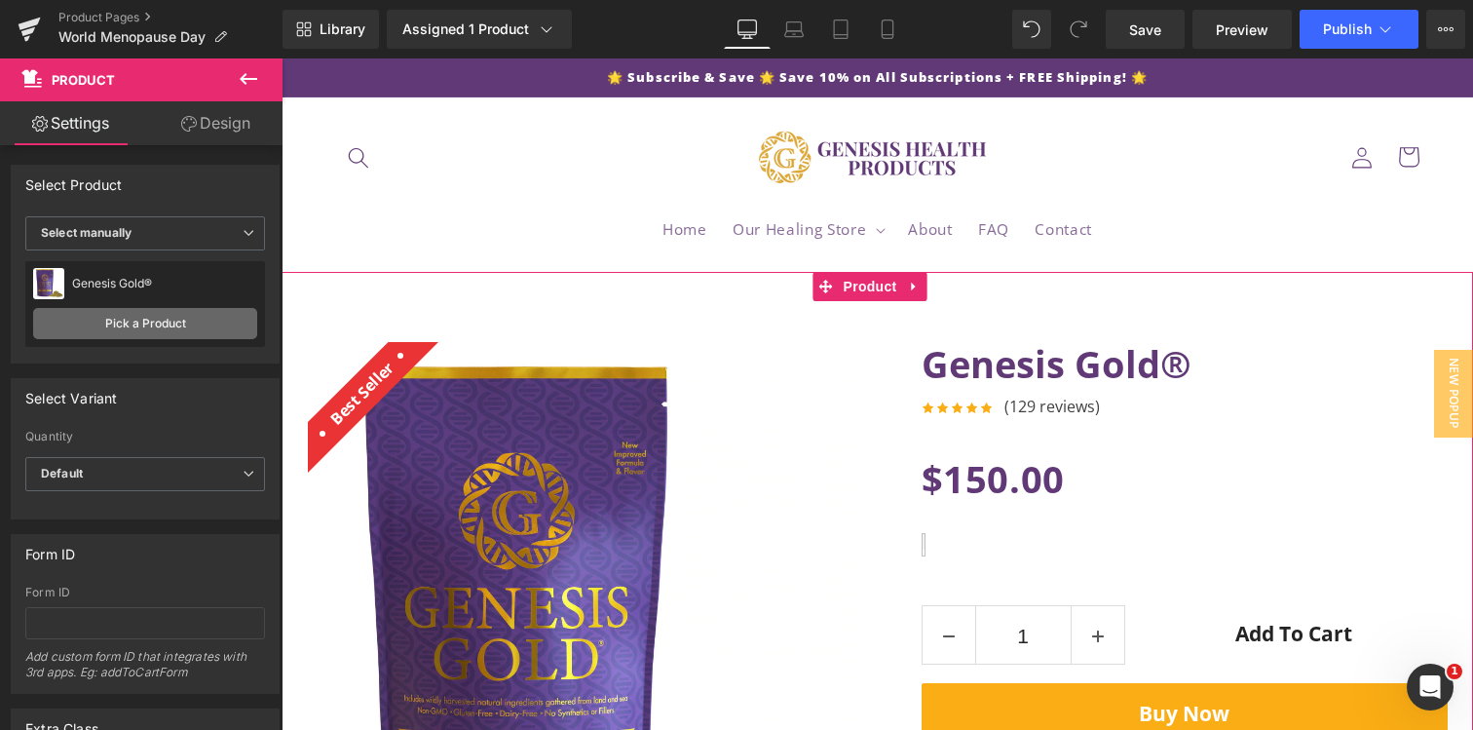
click at [113, 316] on link "Pick a Product" at bounding box center [145, 323] width 224 height 31
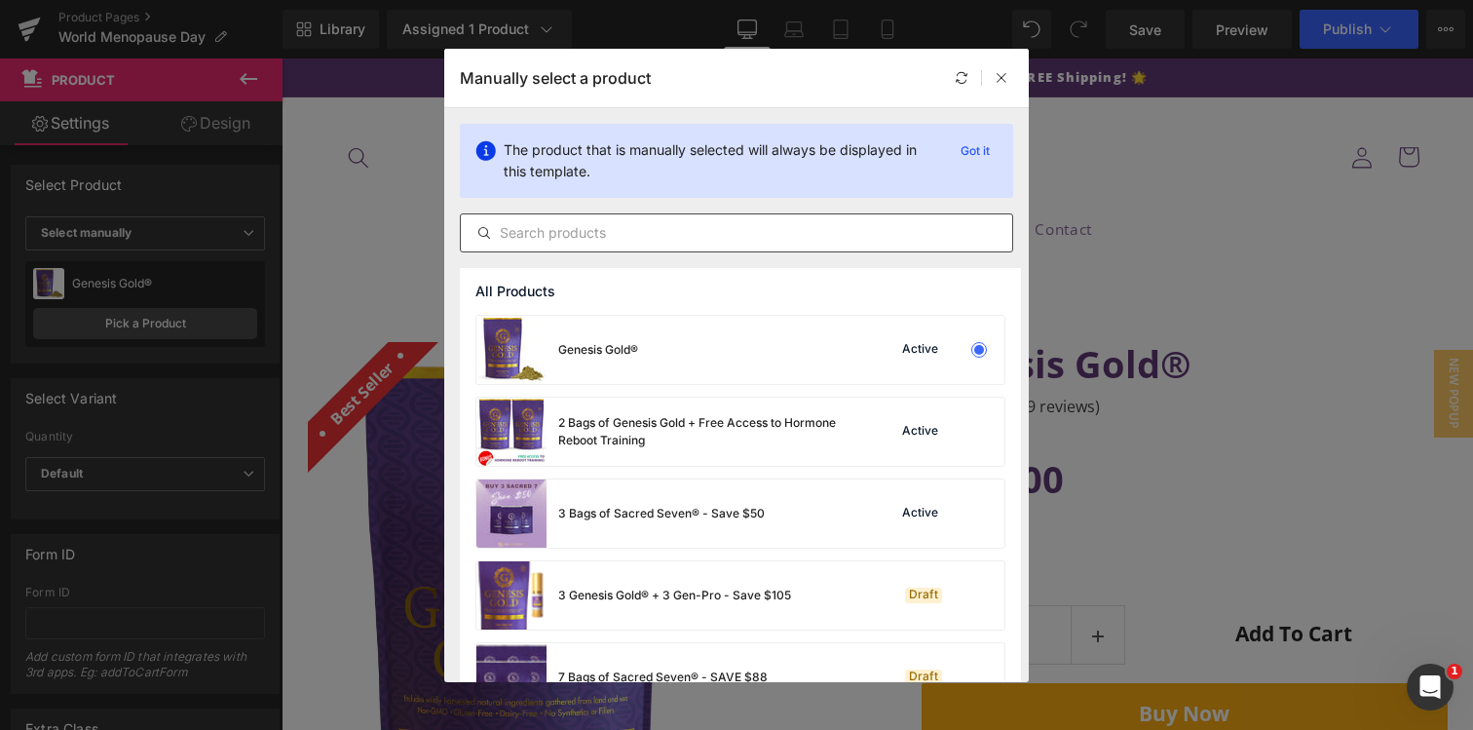
drag, startPoint x: 656, startPoint y: 234, endPoint x: 659, endPoint y: 212, distance: 21.6
click at [656, 231] on input "text" at bounding box center [737, 232] width 552 height 23
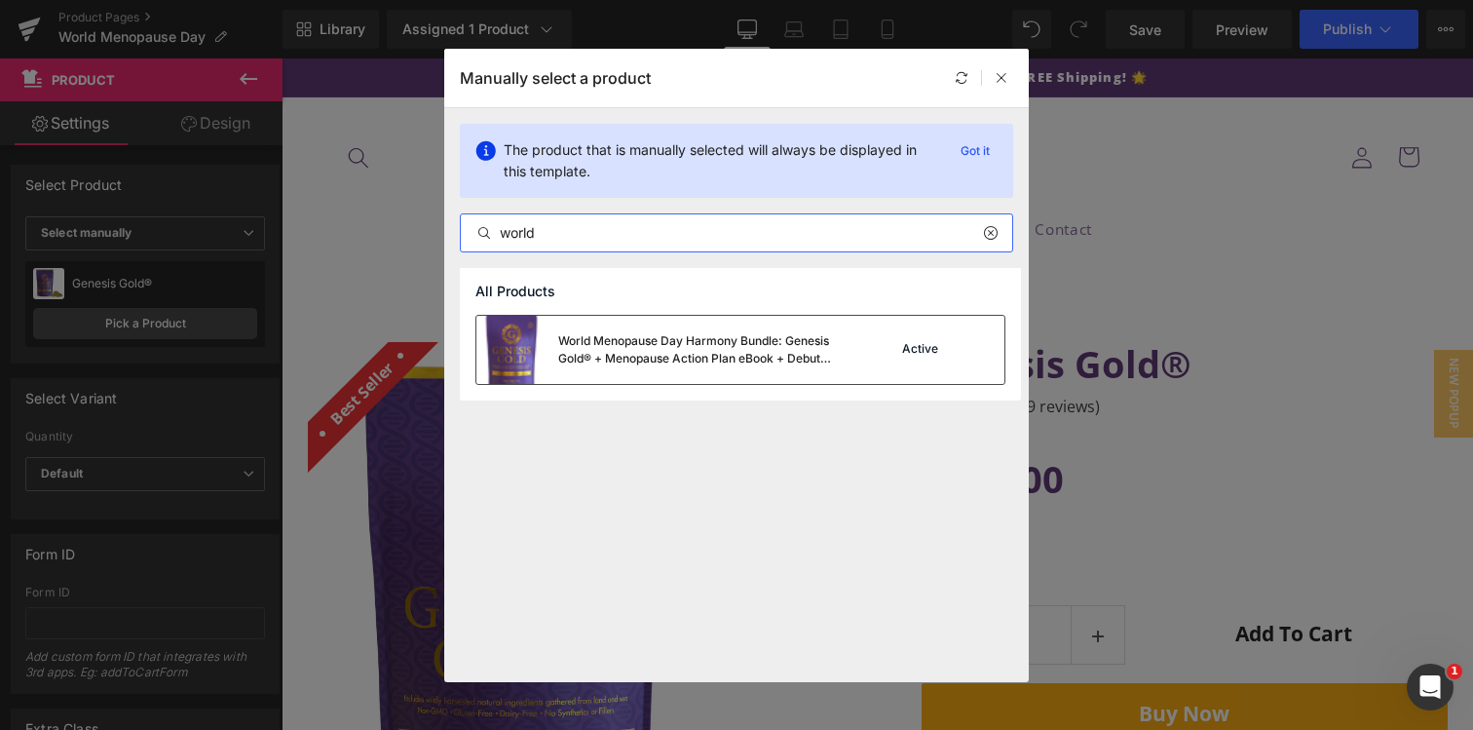
type input "world"
click at [730, 349] on div "World Menopause Day Harmony Bundle: Genesis Gold® + Menopause Action Plan eBook…" at bounding box center [704, 349] width 292 height 35
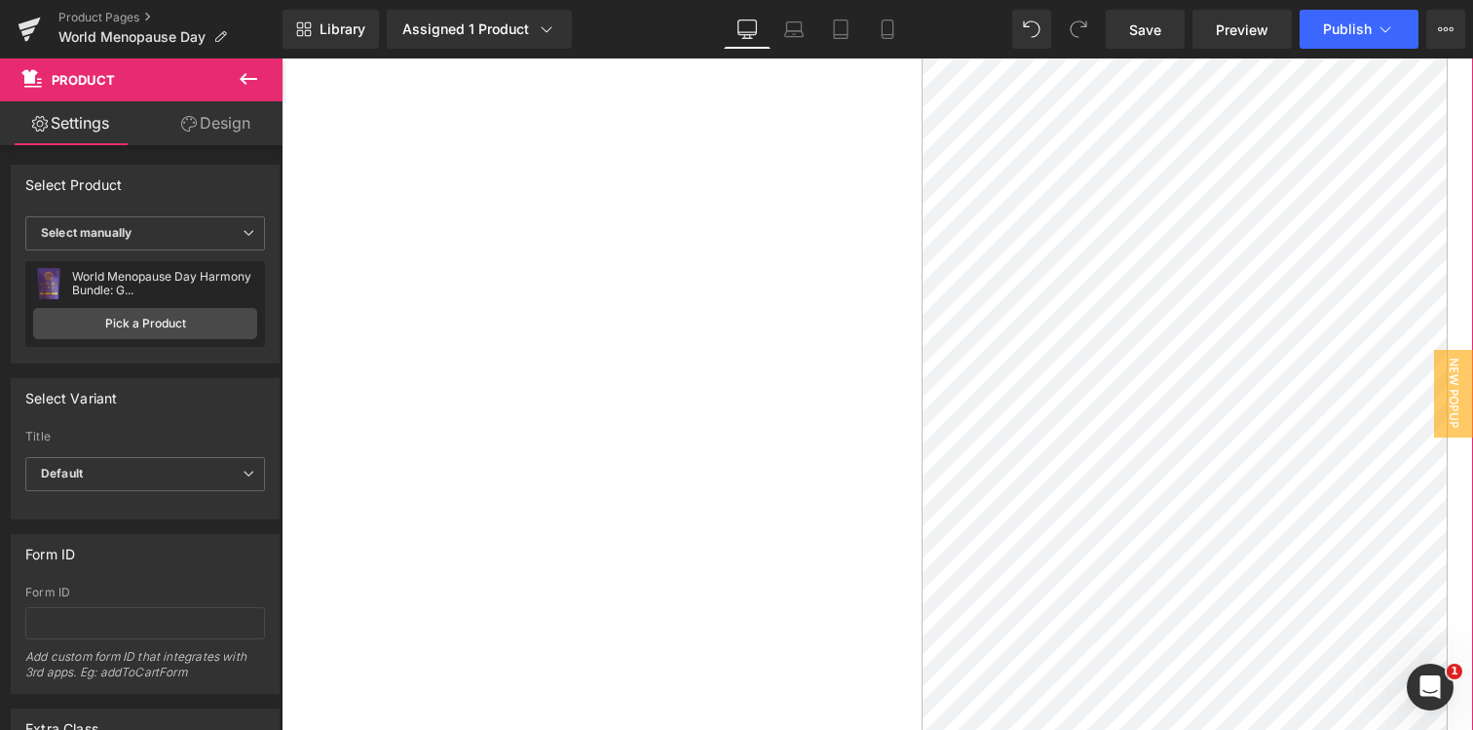
scroll to position [1288, 0]
click at [1149, 18] on link "Save" at bounding box center [1145, 29] width 79 height 39
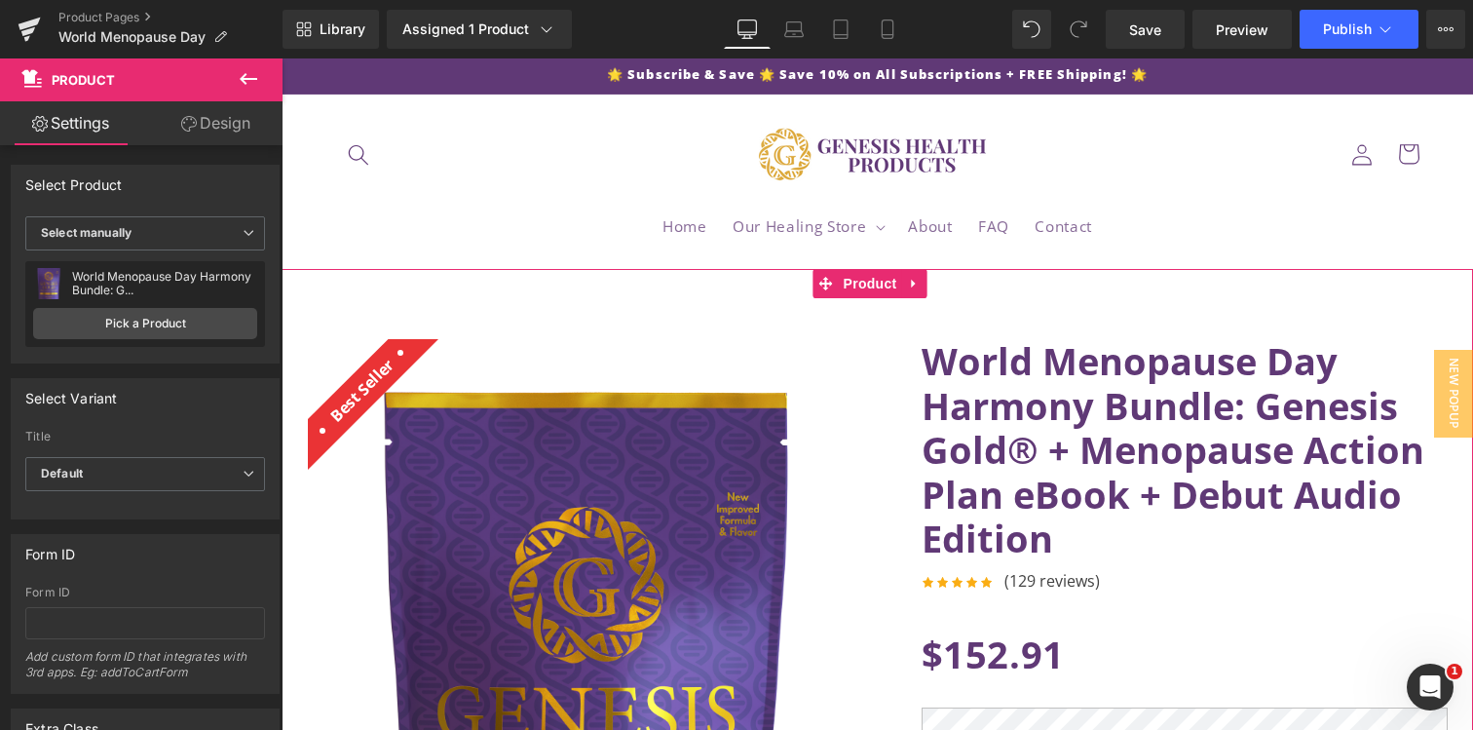
scroll to position [0, 0]
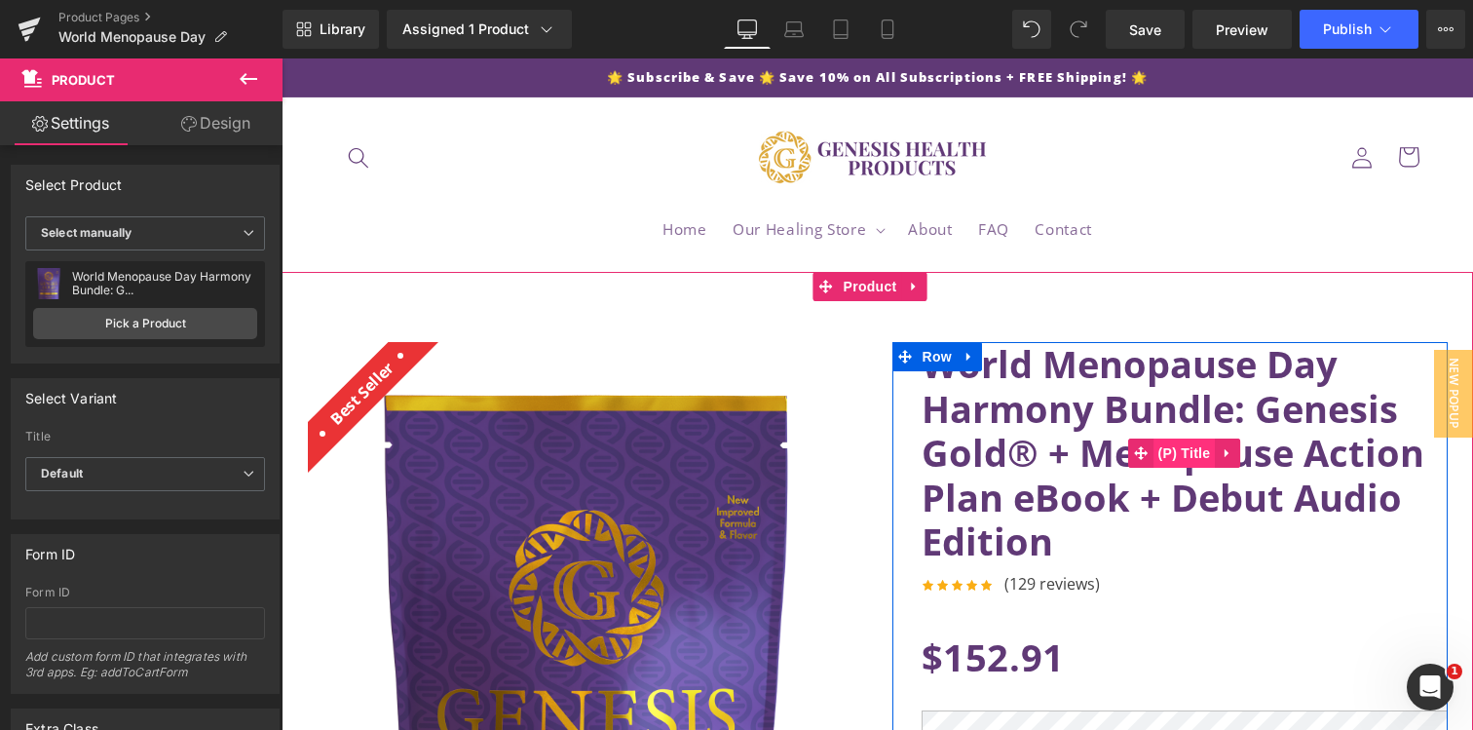
click at [1176, 455] on span "(P) Title" at bounding box center [1185, 452] width 62 height 29
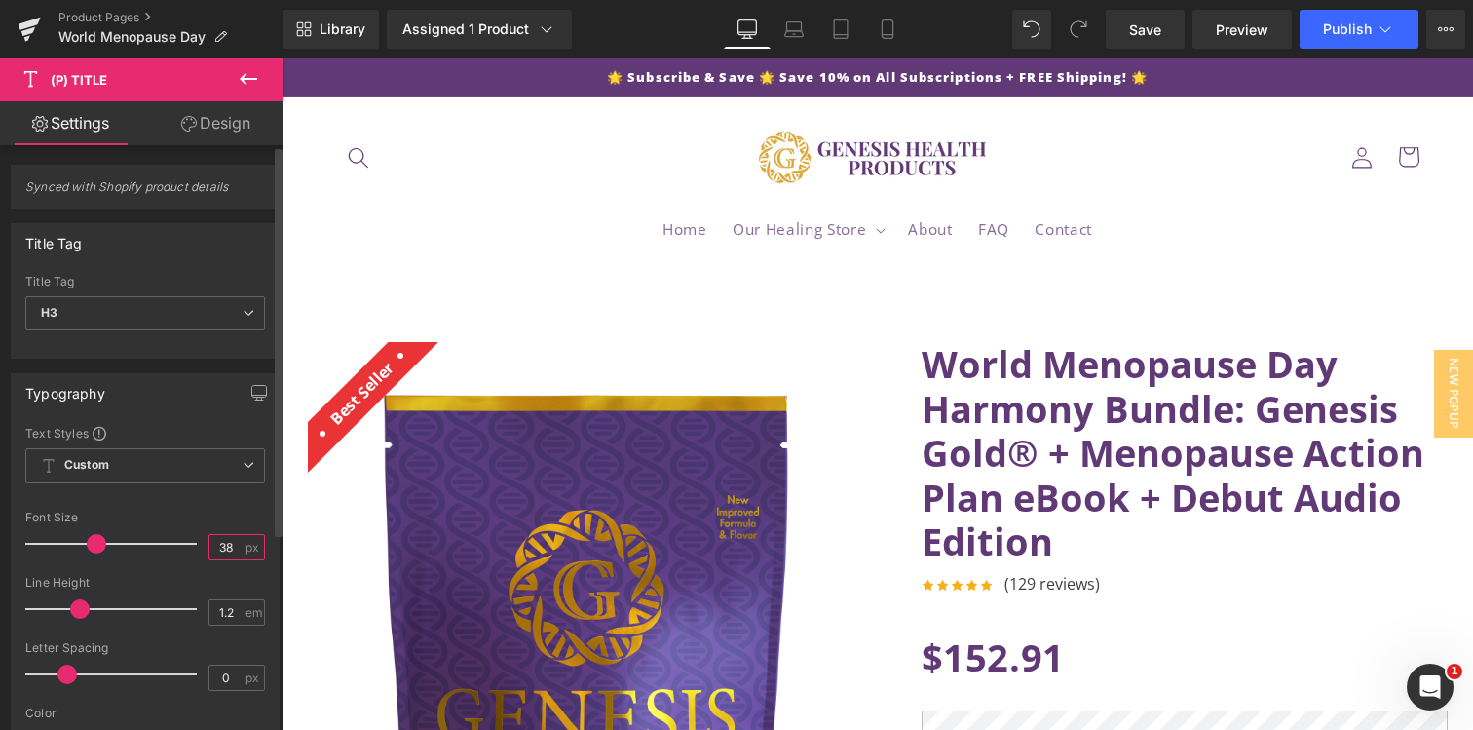
click at [227, 548] on input "38" at bounding box center [227, 547] width 34 height 24
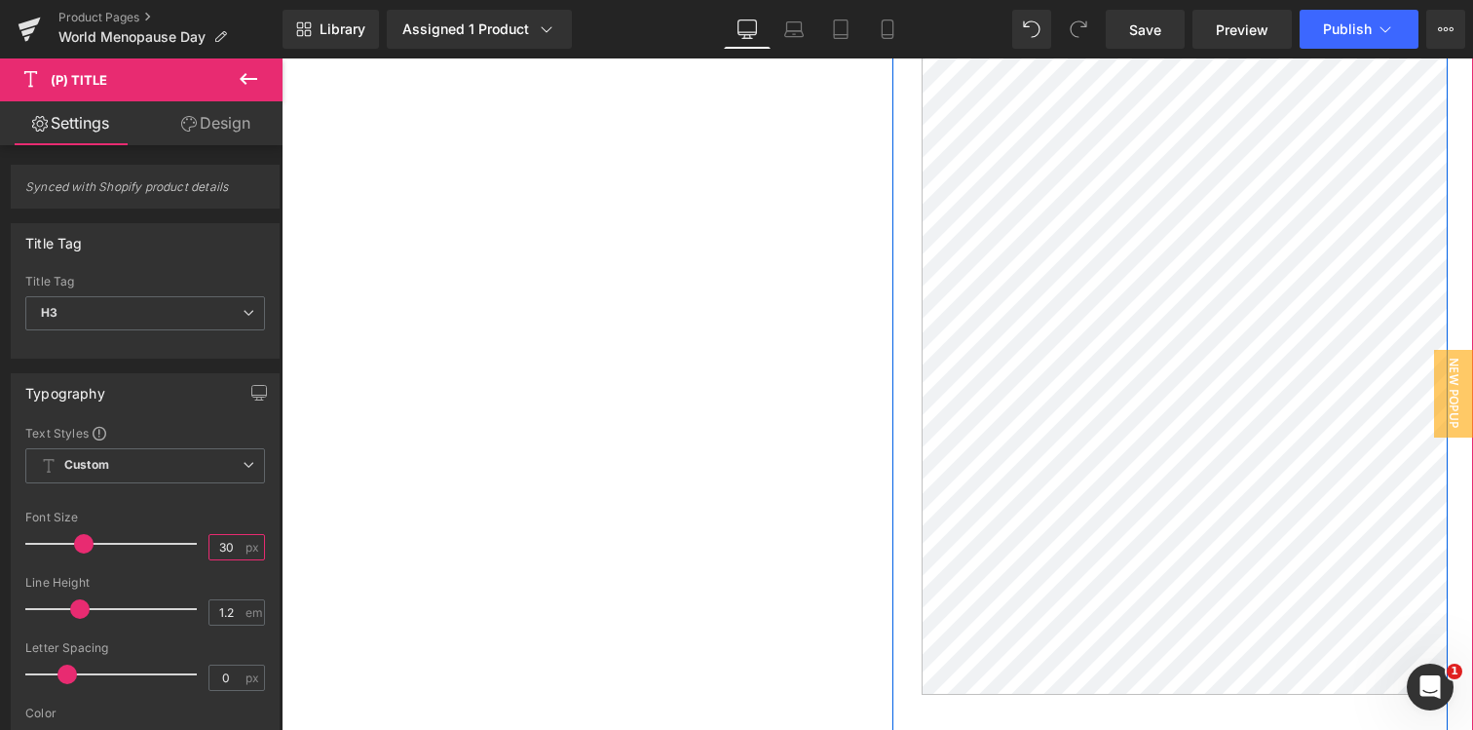
scroll to position [1901, 0]
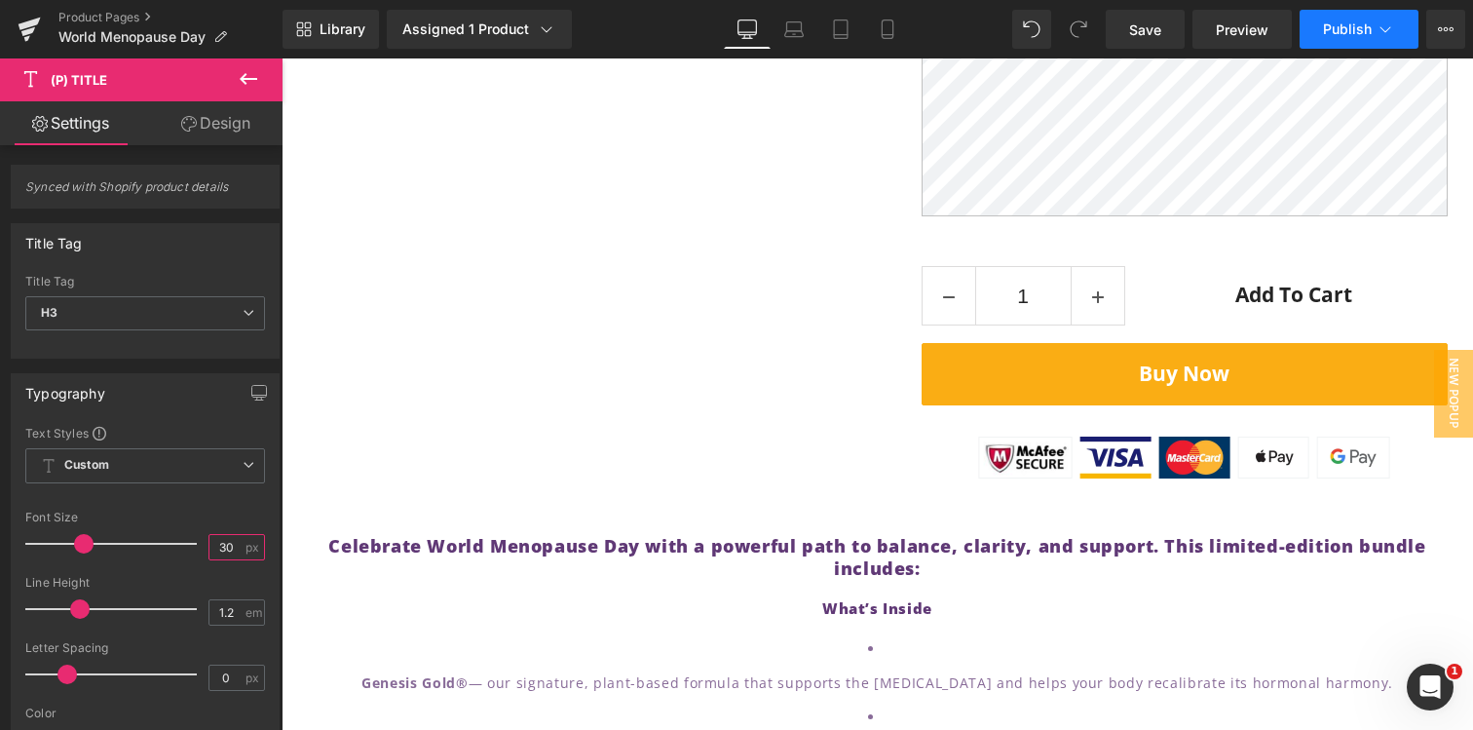
type input "30"
click at [1327, 31] on span "Publish" at bounding box center [1347, 29] width 49 height 16
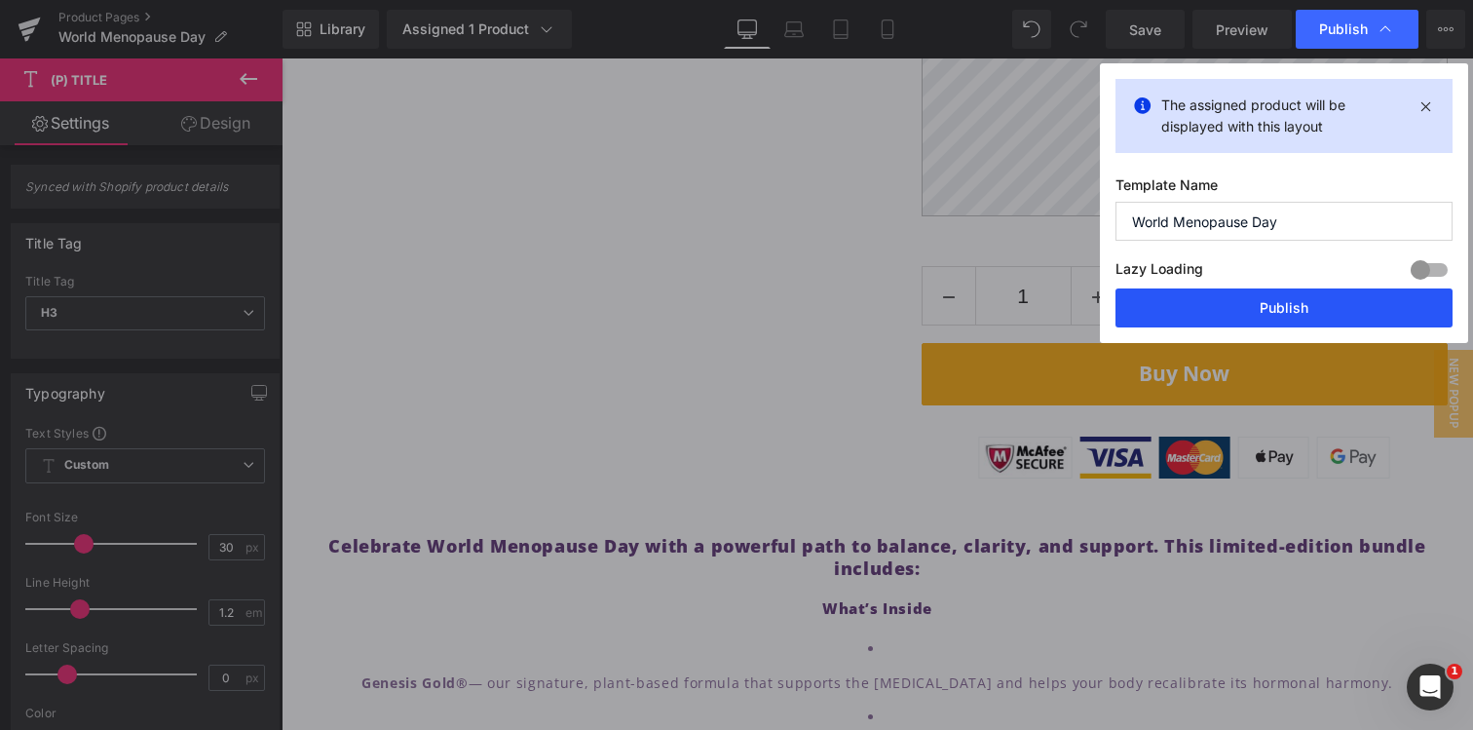
click at [1236, 310] on button "Publish" at bounding box center [1284, 307] width 337 height 39
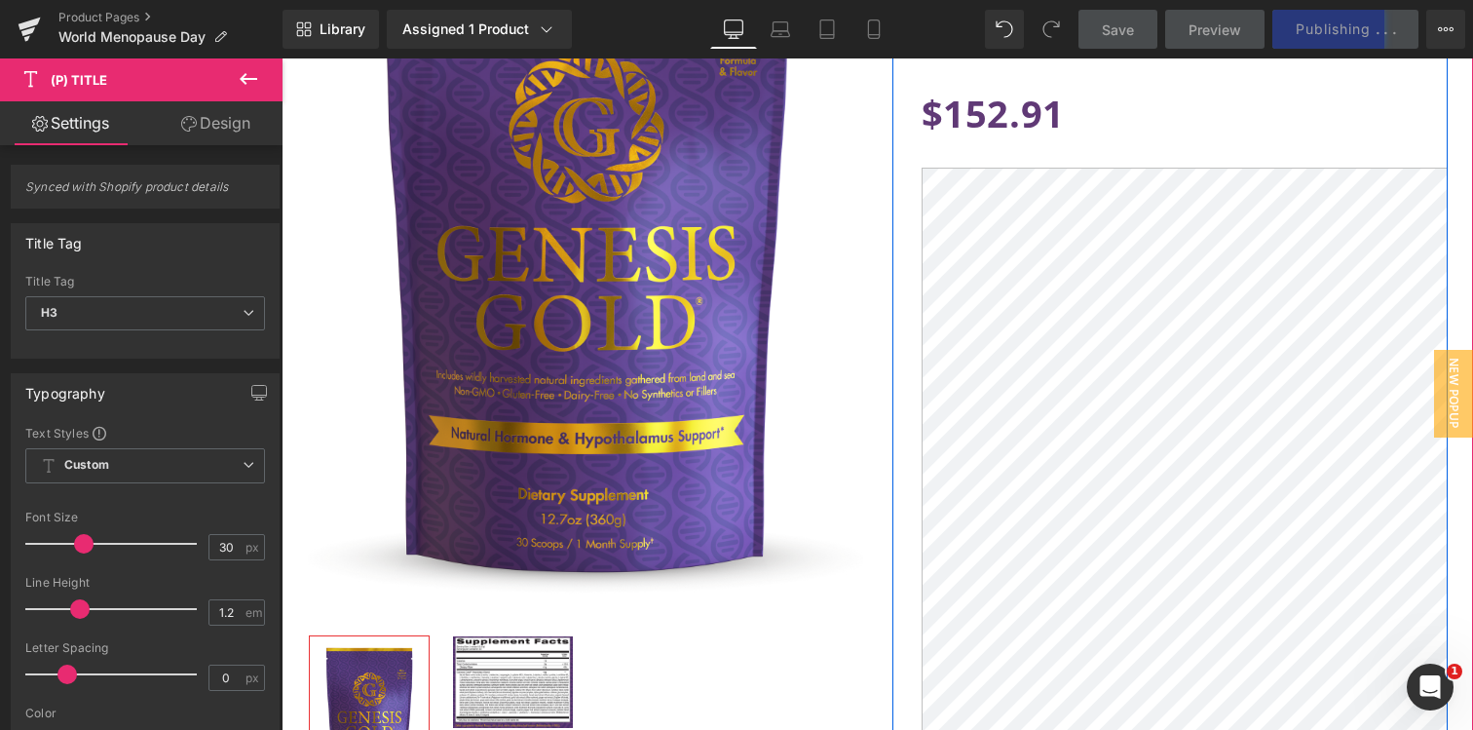
scroll to position [0, 0]
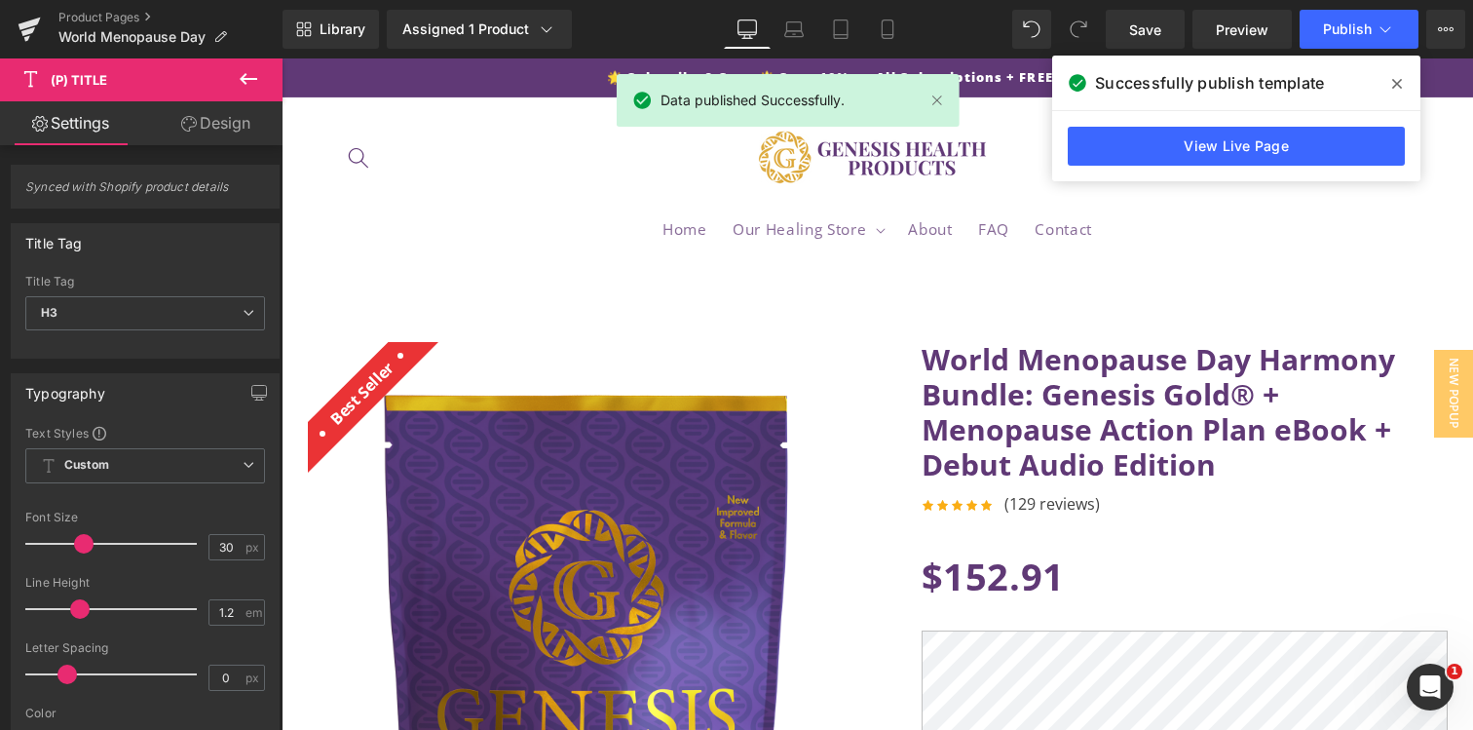
drag, startPoint x: 1400, startPoint y: 81, endPoint x: 1007, endPoint y: 2, distance: 401.5
click at [1400, 81] on icon at bounding box center [1397, 84] width 10 height 16
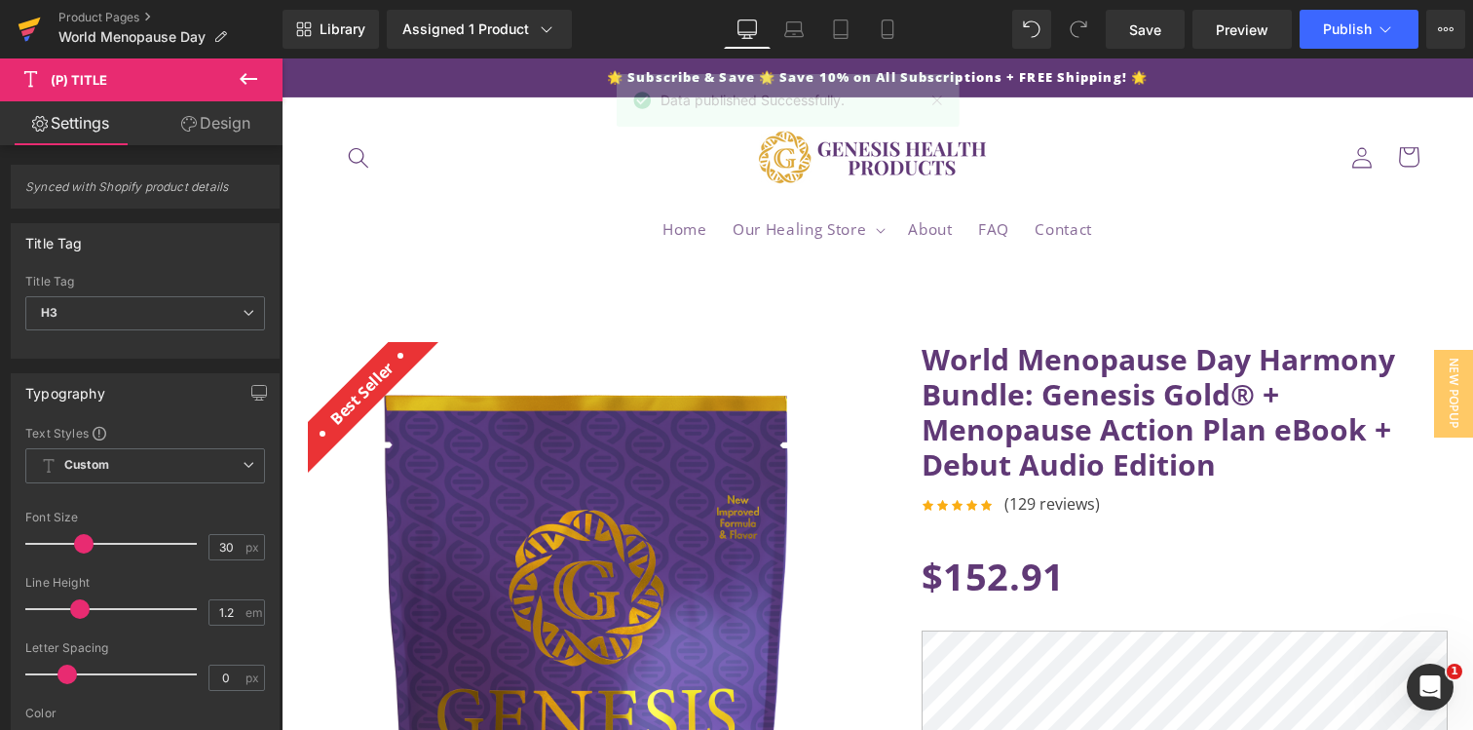
click at [20, 26] on icon at bounding box center [30, 24] width 22 height 13
